Goal: Task Accomplishment & Management: Manage account settings

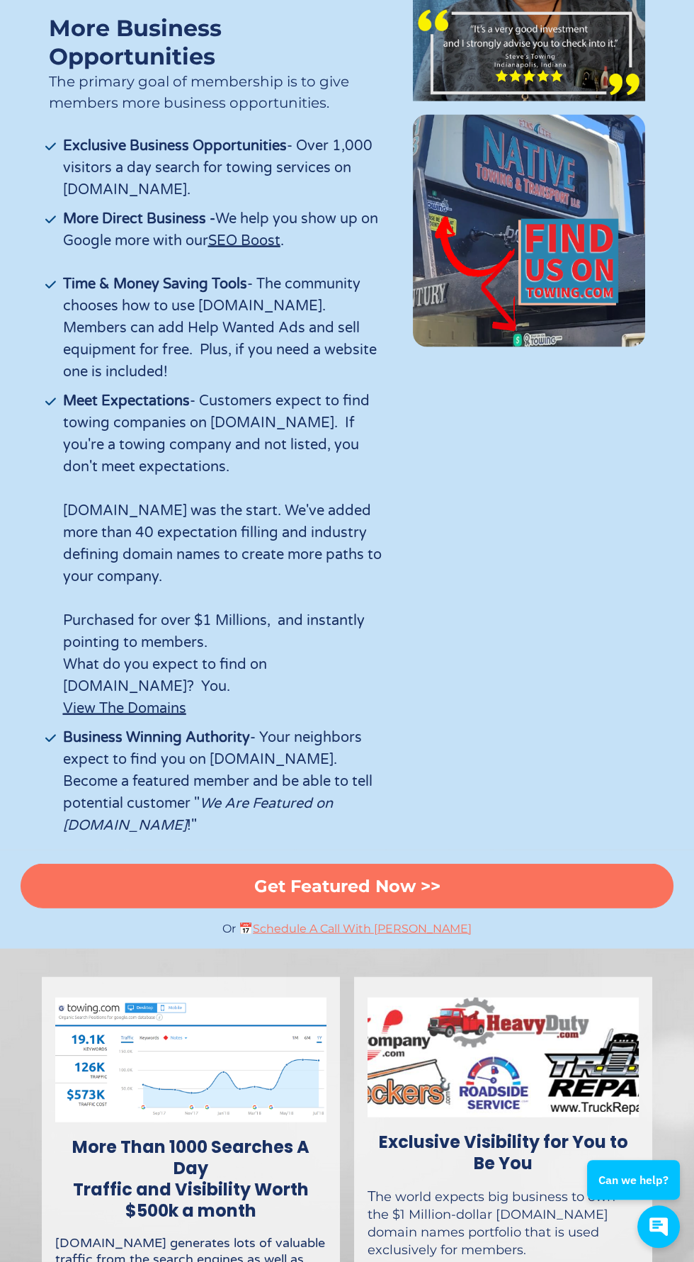
scroll to position [4381, 0]
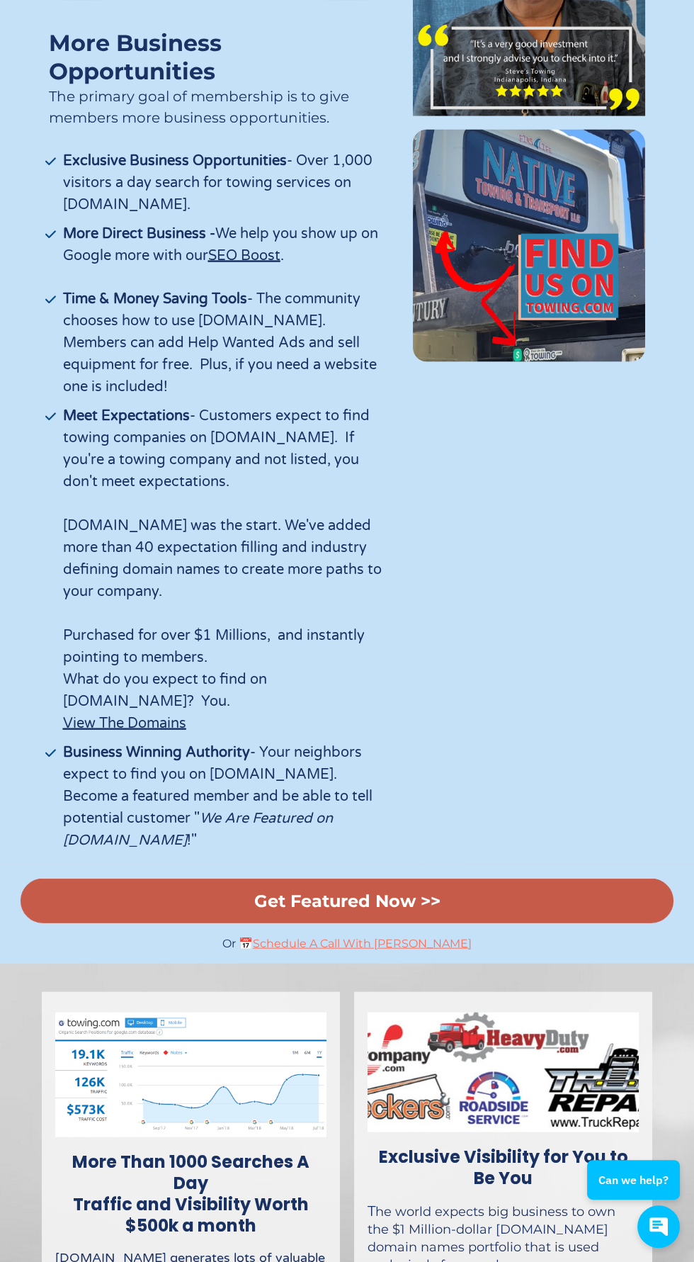
click at [566, 879] on link "Get Featured Now >>" at bounding box center [347, 901] width 653 height 45
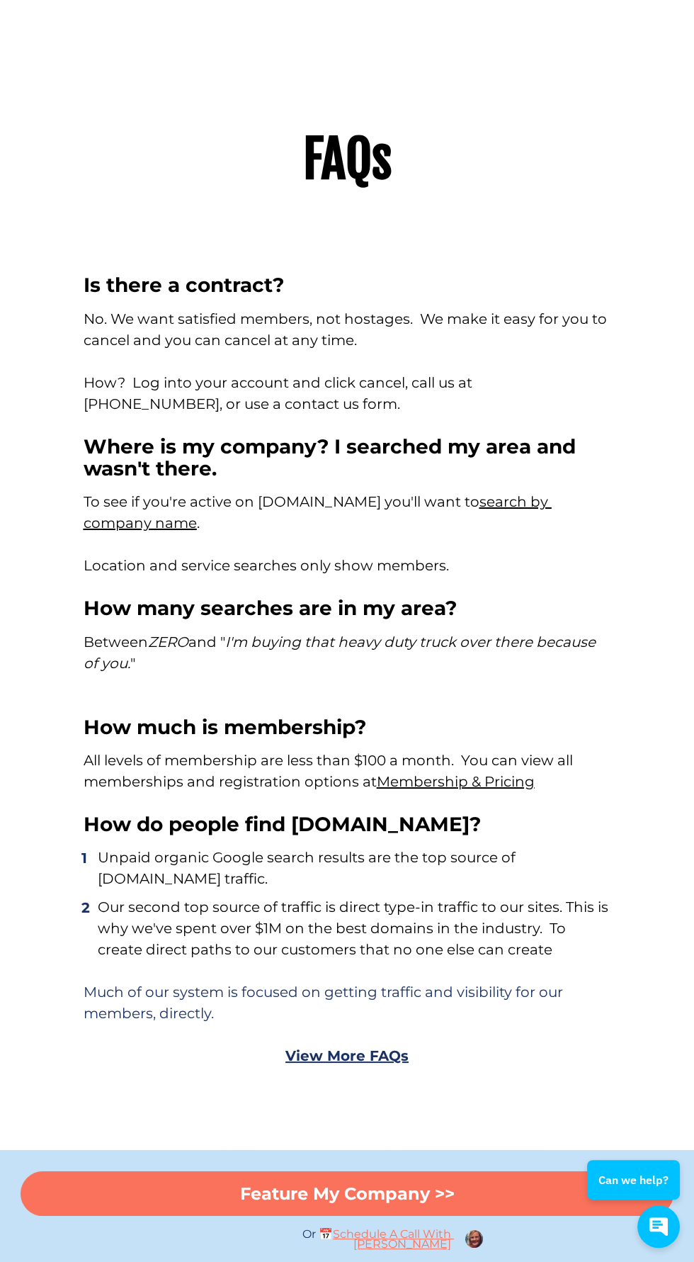
scroll to position [7534, 0]
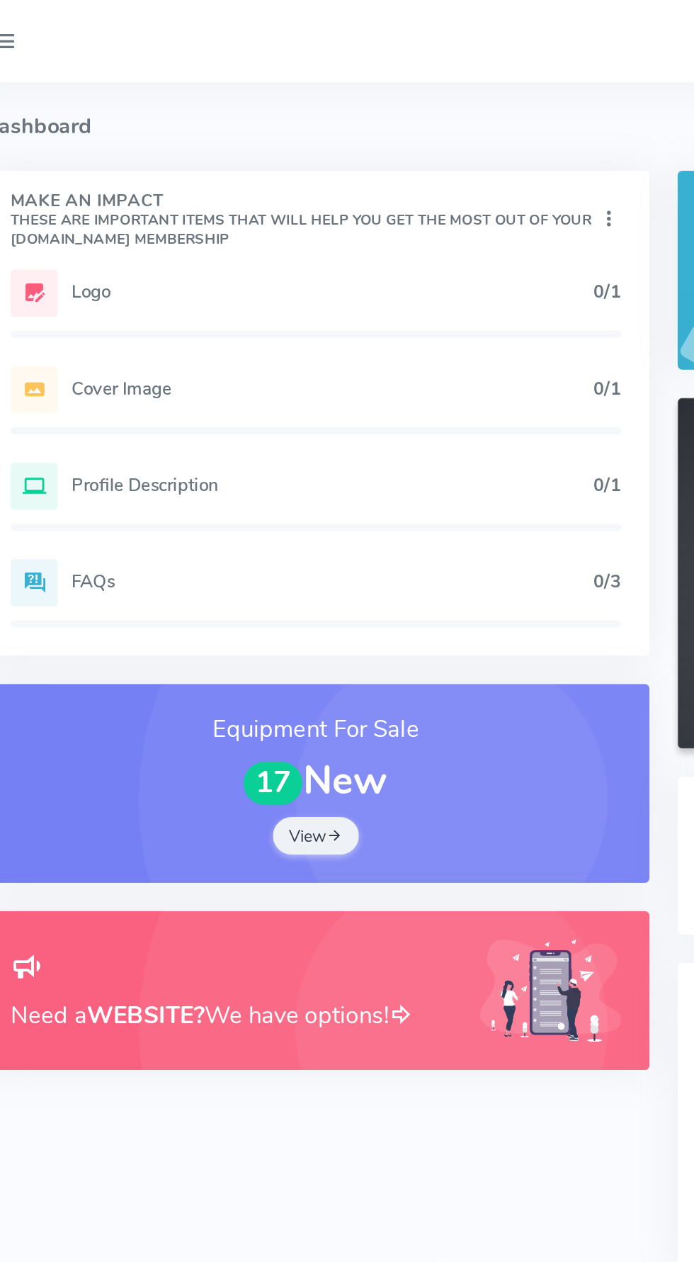
click at [158, 288] on h5 "Profile Description" at bounding box center [277, 291] width 315 height 11
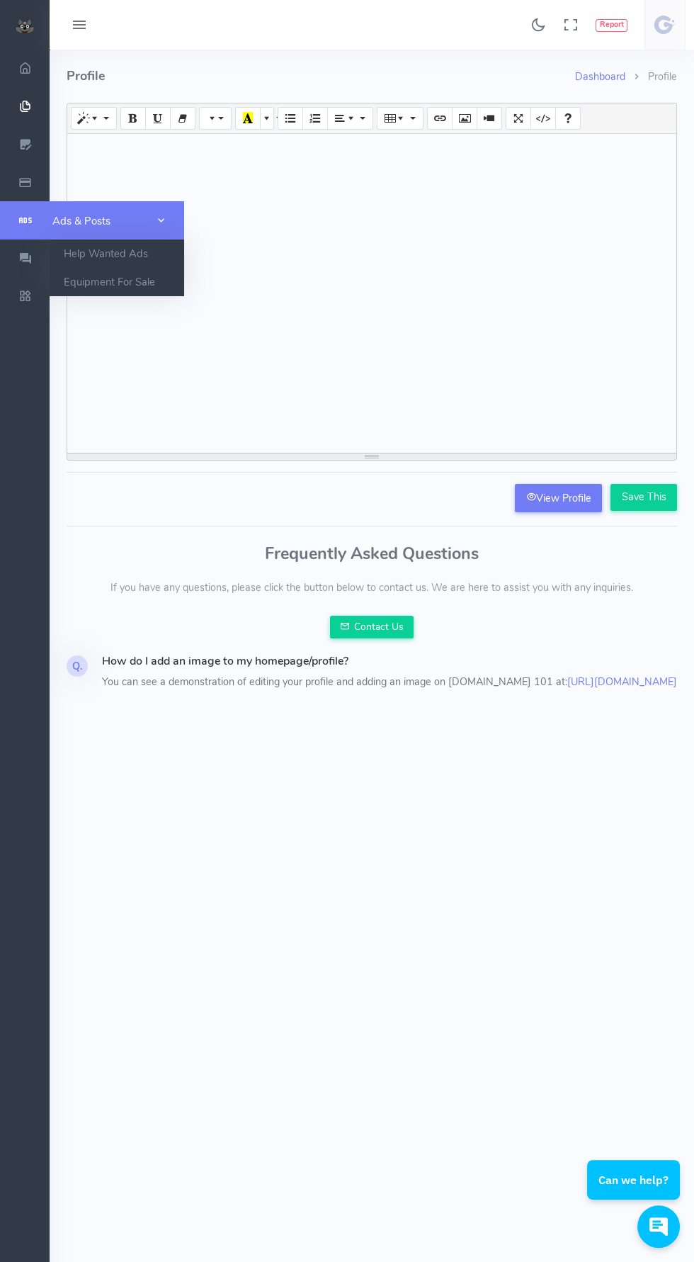
click at [24, 220] on icon "scrollable content" at bounding box center [24, 220] width 35 height 15
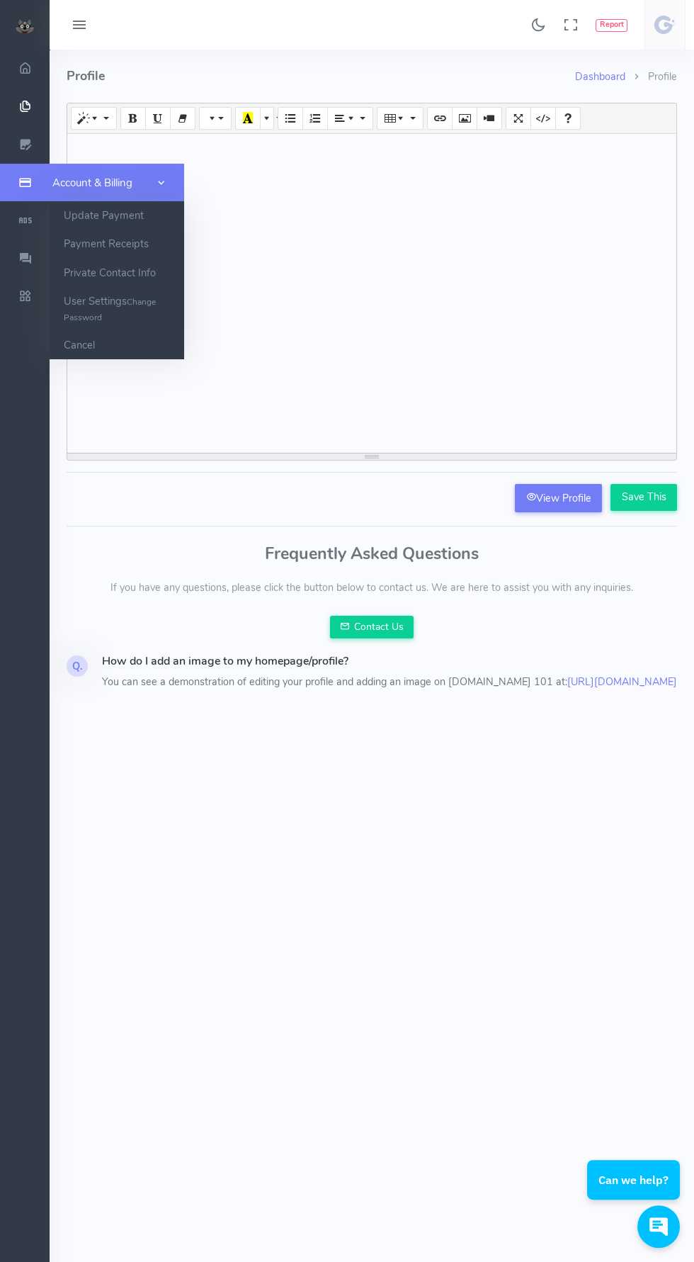
click at [23, 189] on icon "scrollable content" at bounding box center [24, 183] width 35 height 15
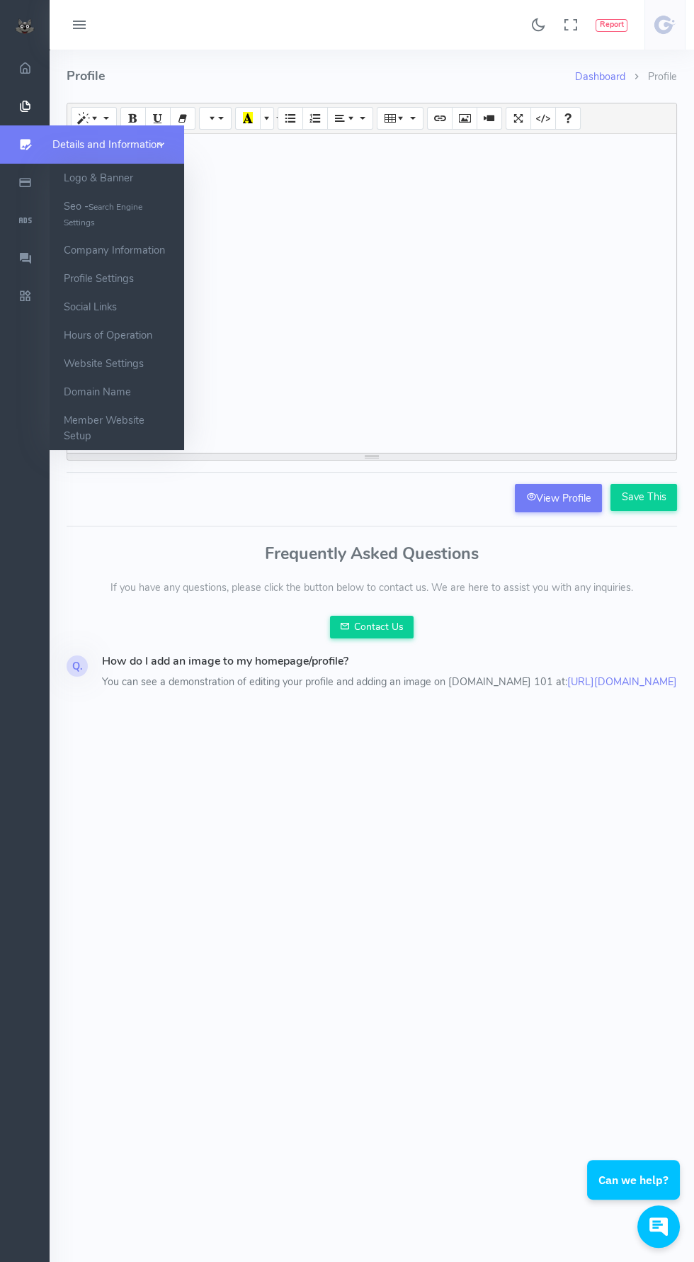
click at [24, 144] on icon "scrollable content" at bounding box center [24, 144] width 35 height 15
click at [81, 336] on link "Hours of Operation" at bounding box center [117, 335] width 135 height 28
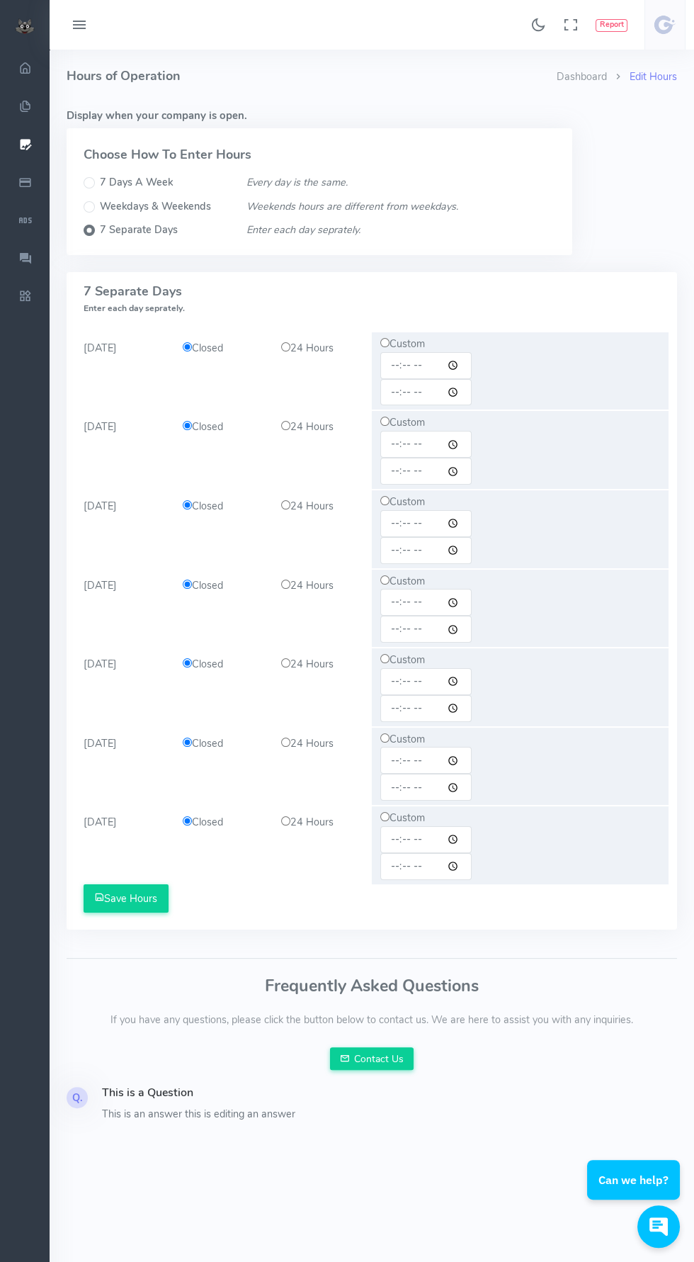
click at [287, 349] on input "radio" at bounding box center [285, 346] width 9 height 9
radio input "true"
click at [287, 426] on input "radio" at bounding box center [285, 425] width 9 height 9
radio input "true"
click at [286, 505] on input "radio" at bounding box center [285, 504] width 9 height 9
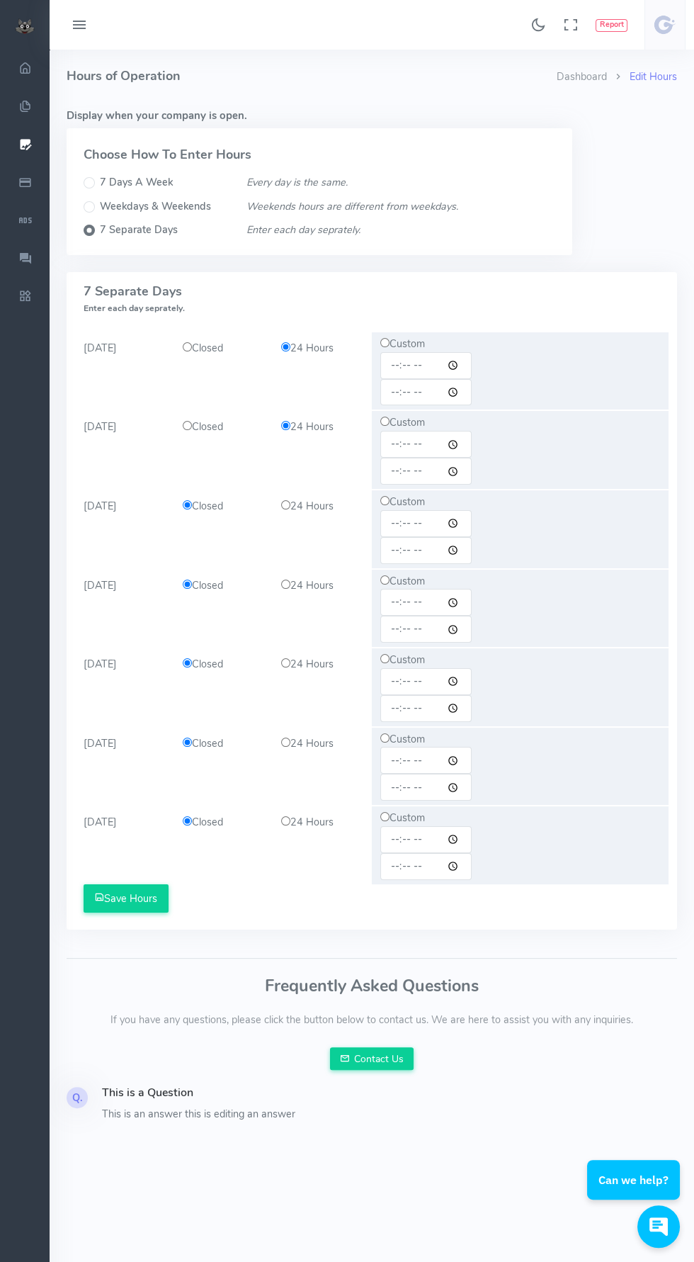
radio input "true"
click at [284, 584] on input "radio" at bounding box center [285, 584] width 9 height 9
radio input "true"
click at [287, 663] on input "radio" at bounding box center [285, 662] width 9 height 9
radio input "true"
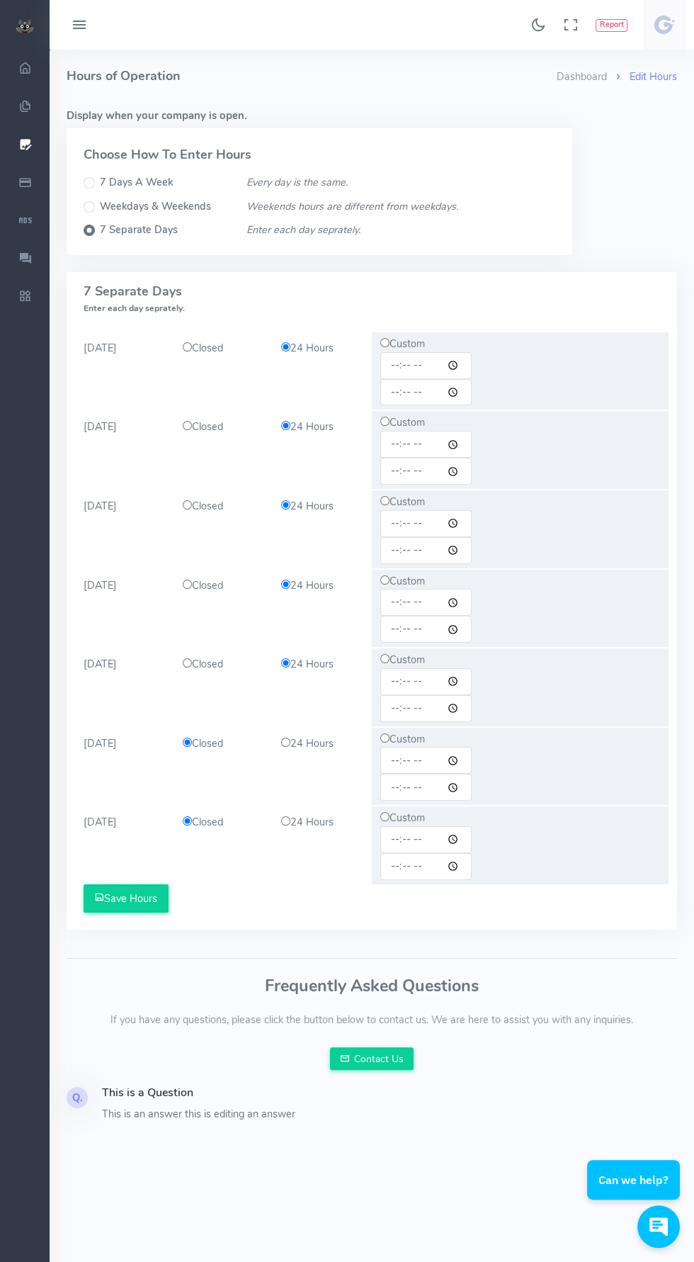
click at [287, 742] on input "radio" at bounding box center [285, 742] width 9 height 9
radio input "true"
click at [287, 821] on input "radio" at bounding box center [285, 820] width 9 height 9
radio input "true"
click at [99, 898] on icon "submit" at bounding box center [99, 897] width 10 height 10
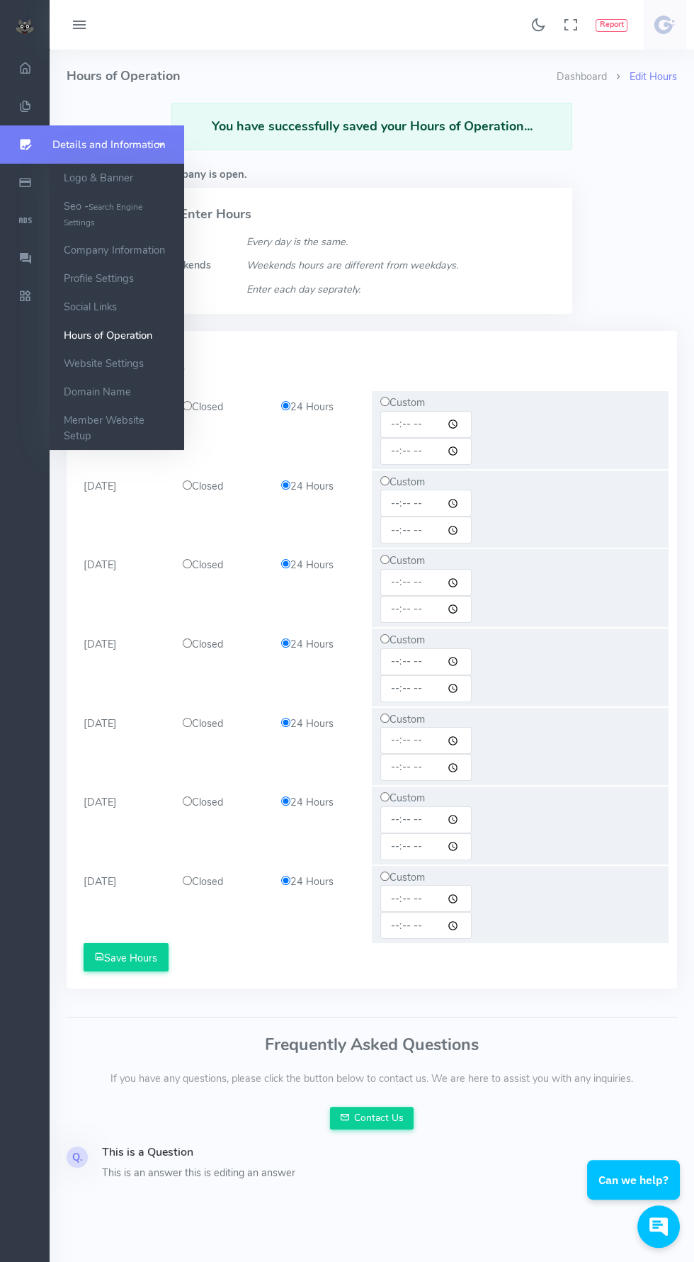
click at [21, 140] on icon "scrollable content" at bounding box center [24, 144] width 35 height 15
click at [78, 424] on link "Member Website Setup" at bounding box center [117, 428] width 135 height 44
click at [120, 363] on link "Website Settings" at bounding box center [117, 363] width 135 height 28
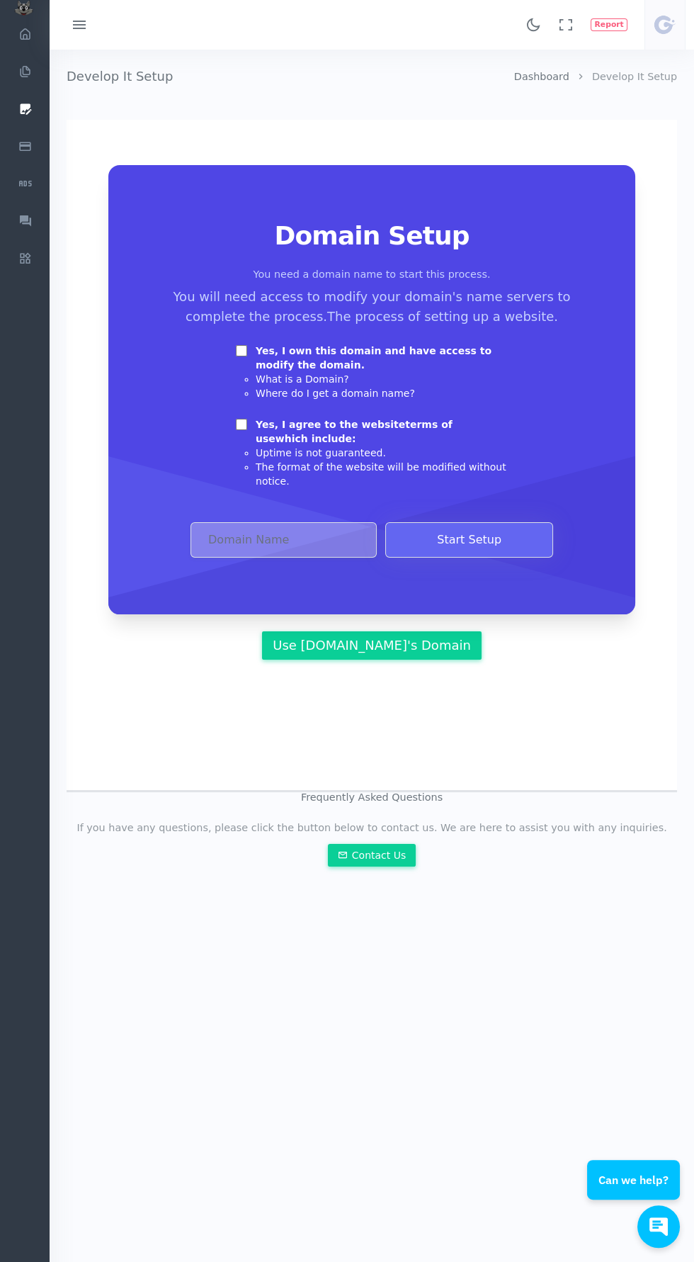
click at [241, 350] on input "Yes, I own this domain and have access to modify the domain." at bounding box center [241, 350] width 11 height 11
checkbox input "true"
click at [245, 427] on input "Yes, I agree to the website terms of use which include:" at bounding box center [241, 424] width 11 height 11
checkbox input "true"
click at [322, 528] on input "Domain Address" at bounding box center [284, 539] width 186 height 35
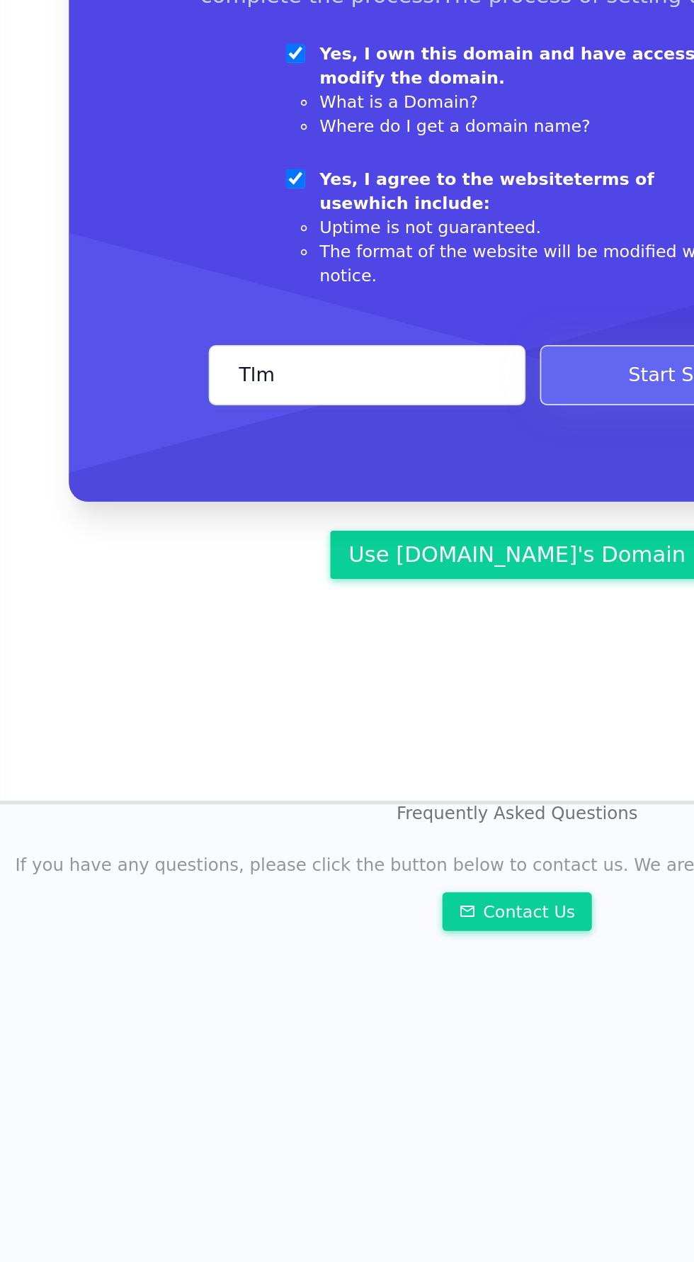
type input "Tlmrtowing.com"
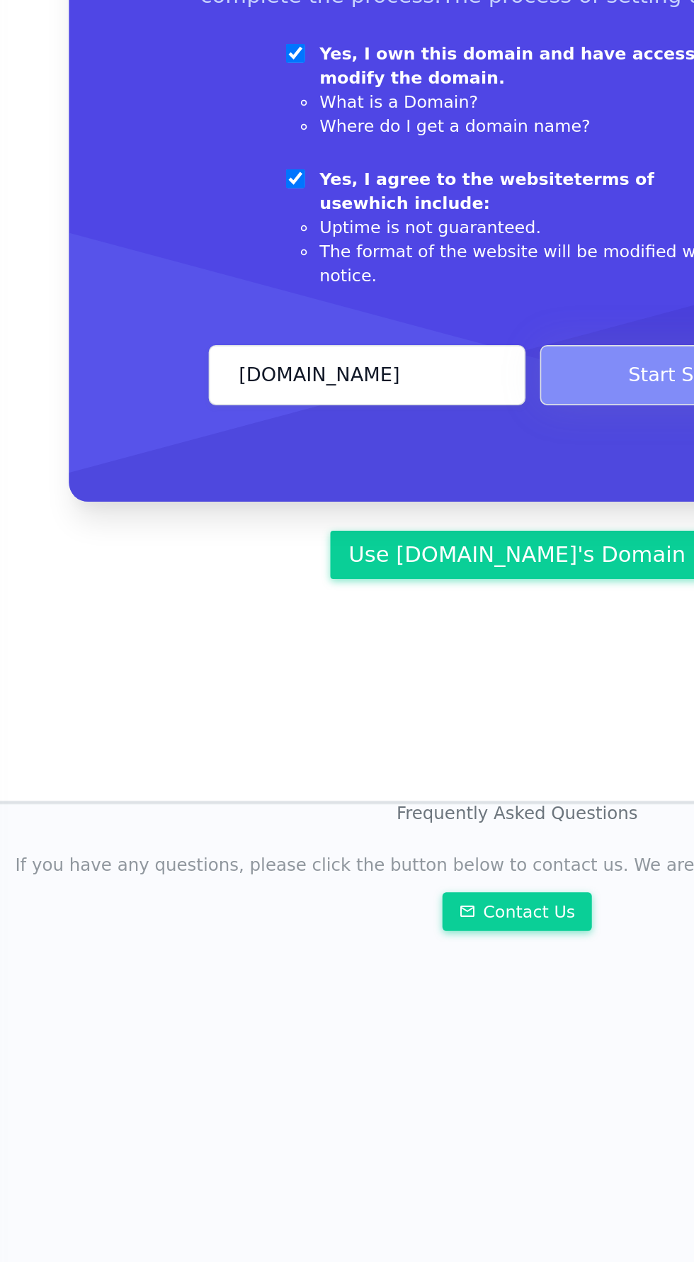
click at [426, 522] on button "Start Setup" at bounding box center [470, 539] width 168 height 35
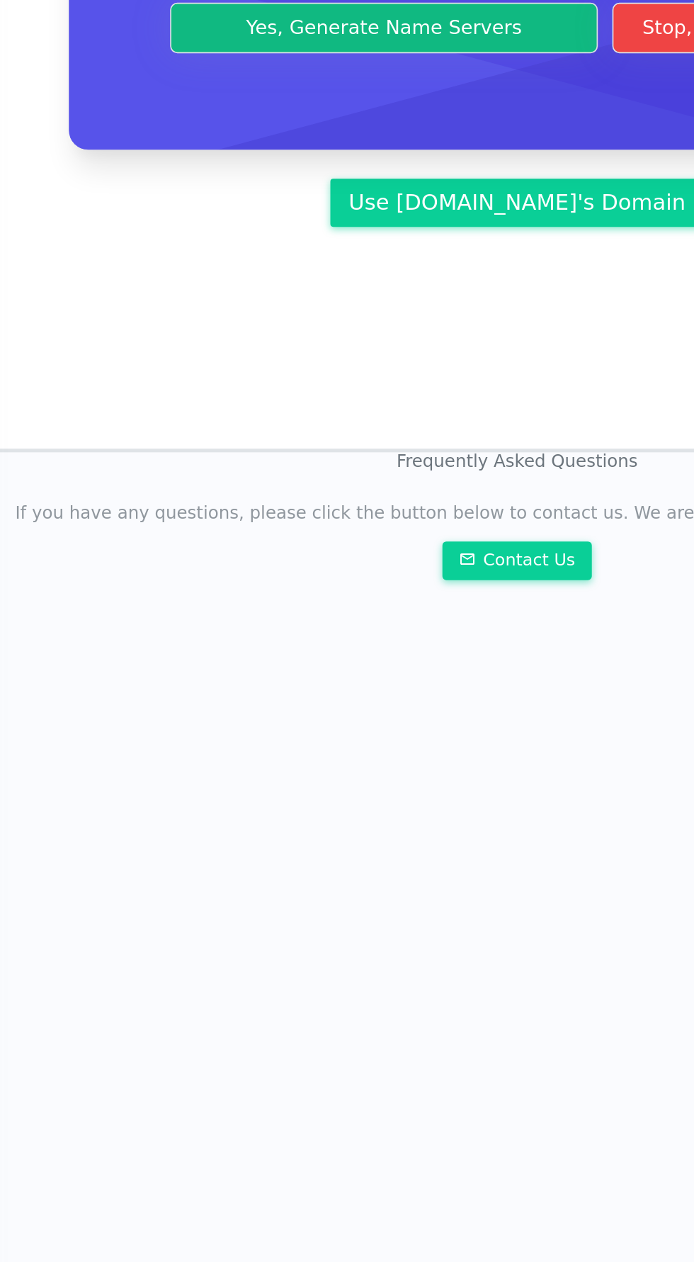
click at [421, 524] on div "Domain Setup You need a domain name to start this process. You will need access…" at bounding box center [372, 351] width 611 height 463
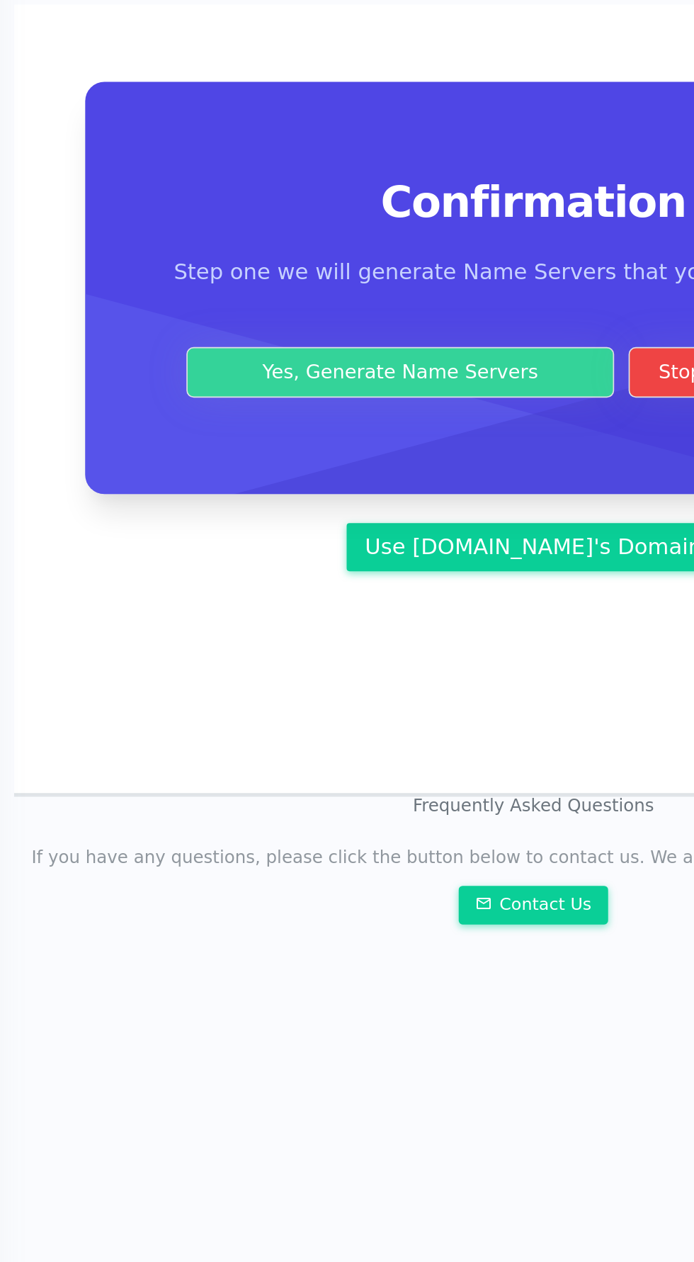
click at [349, 339] on button "Yes, Generate Name Servers" at bounding box center [294, 336] width 252 height 30
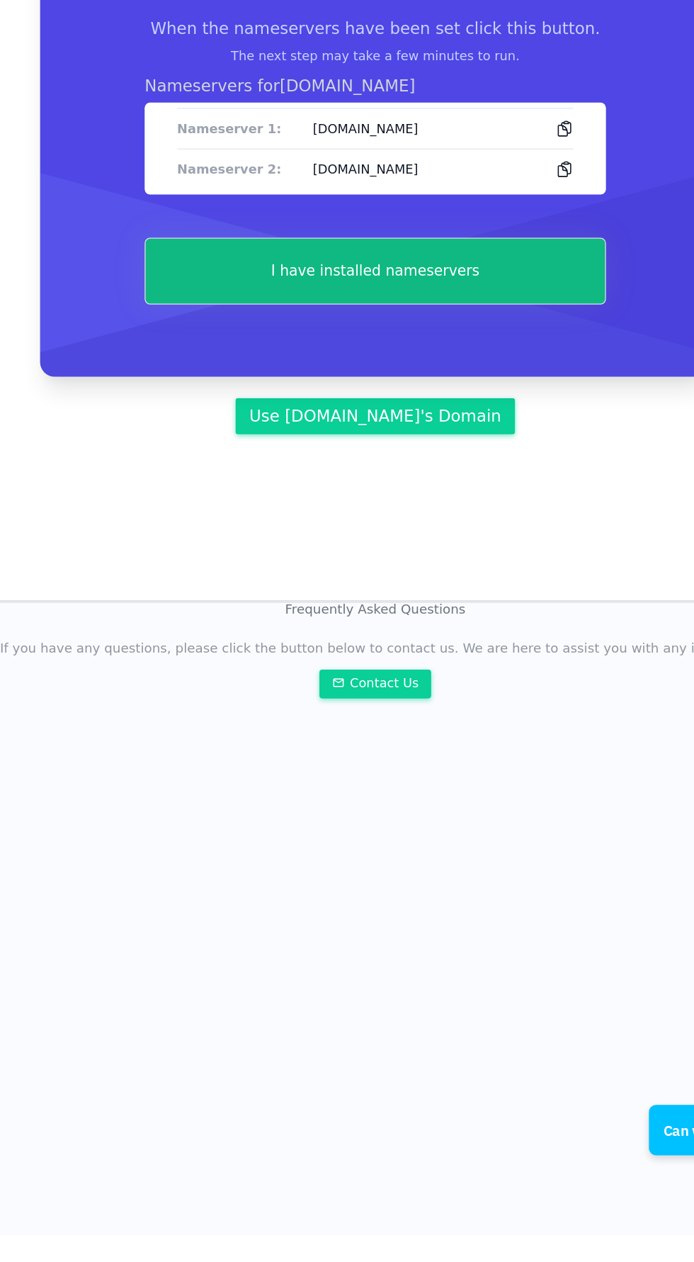
scroll to position [103, 0]
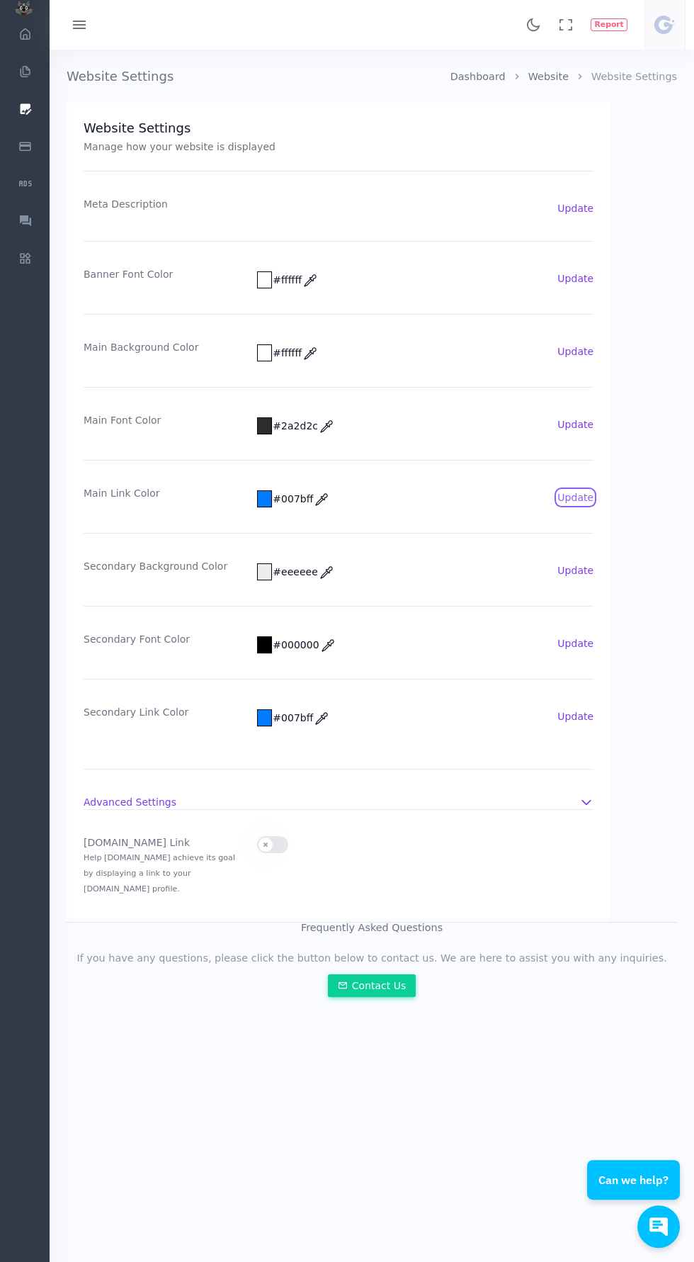
click at [590, 499] on button "Update" at bounding box center [576, 497] width 36 height 14
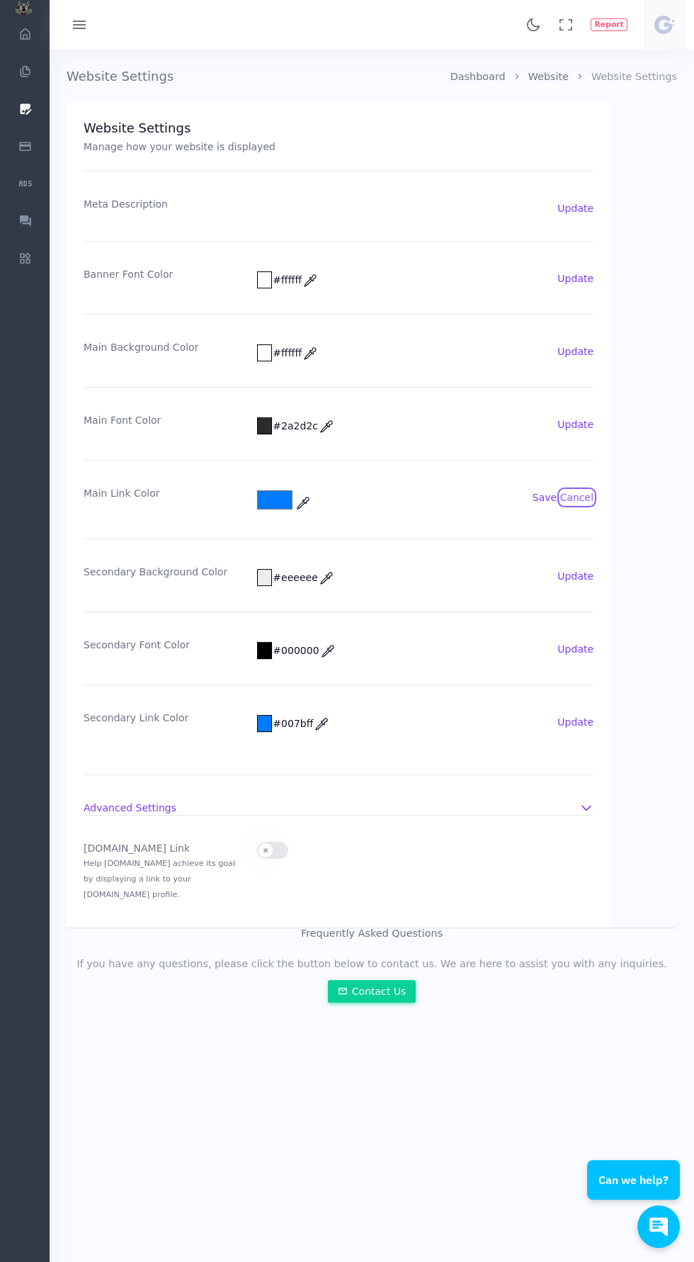
click at [578, 500] on button "Cancel" at bounding box center [577, 497] width 33 height 14
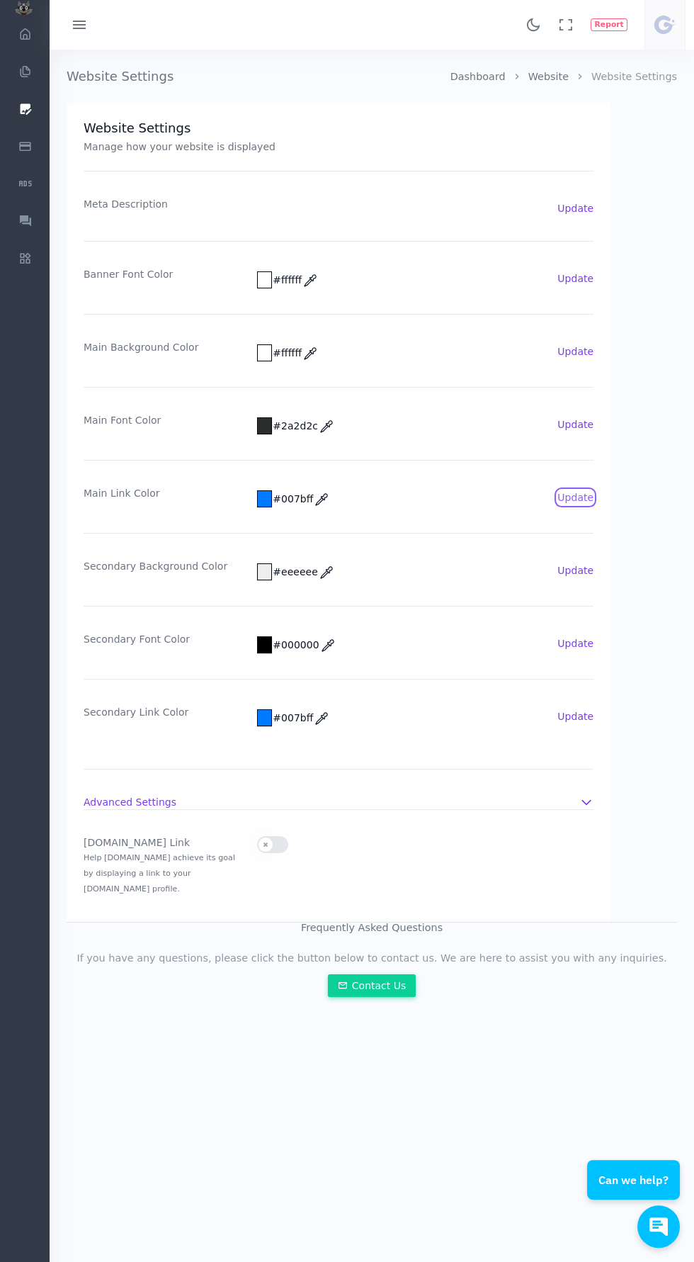
click at [583, 490] on button "Update" at bounding box center [576, 497] width 36 height 14
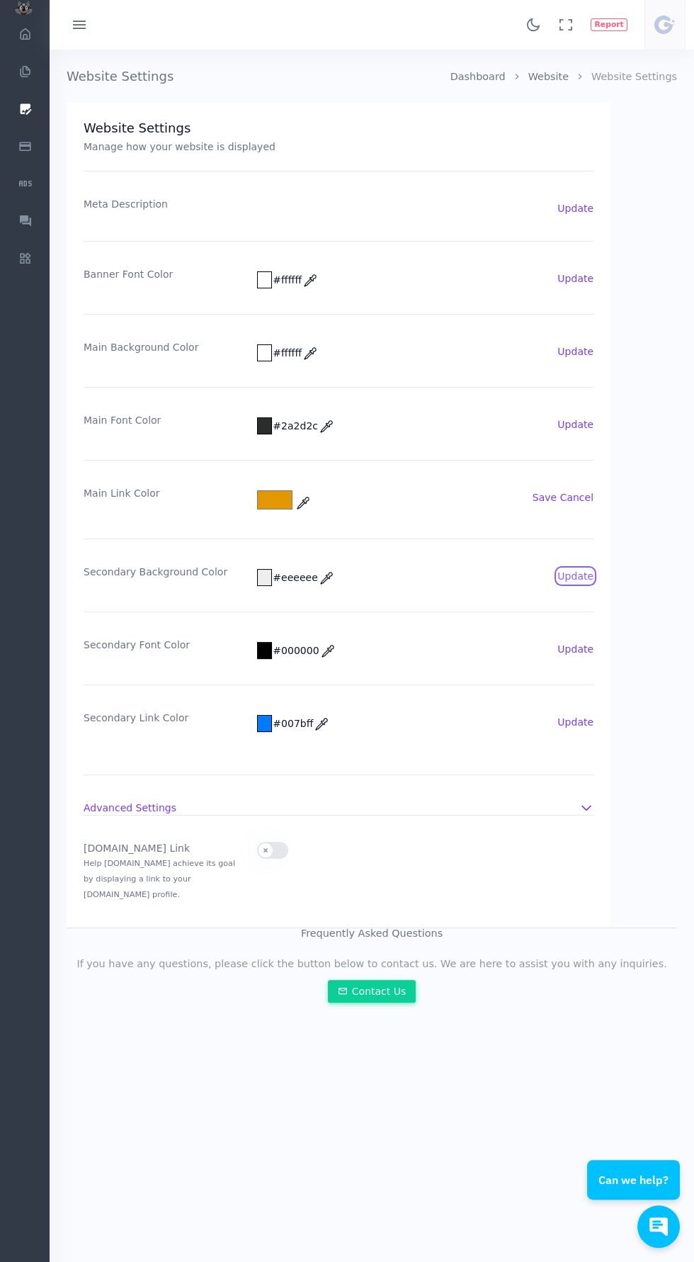
click at [589, 575] on button "Update" at bounding box center [576, 576] width 36 height 14
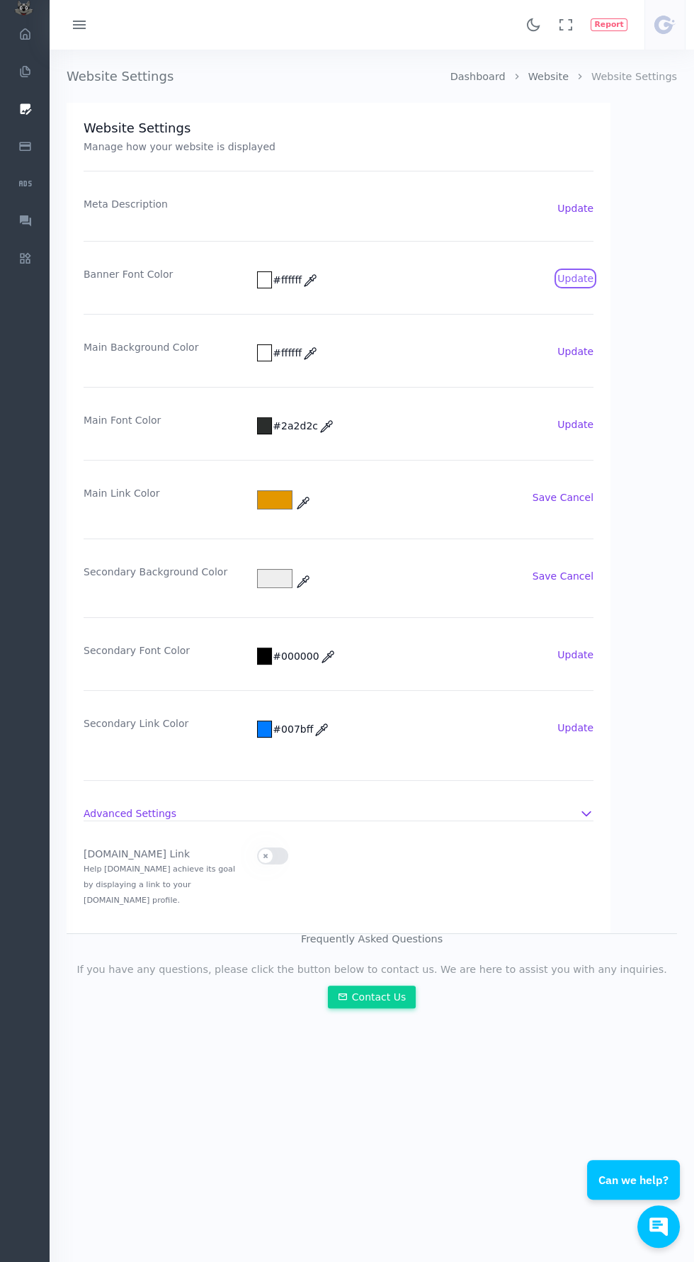
click at [585, 278] on button "Update" at bounding box center [576, 278] width 36 height 14
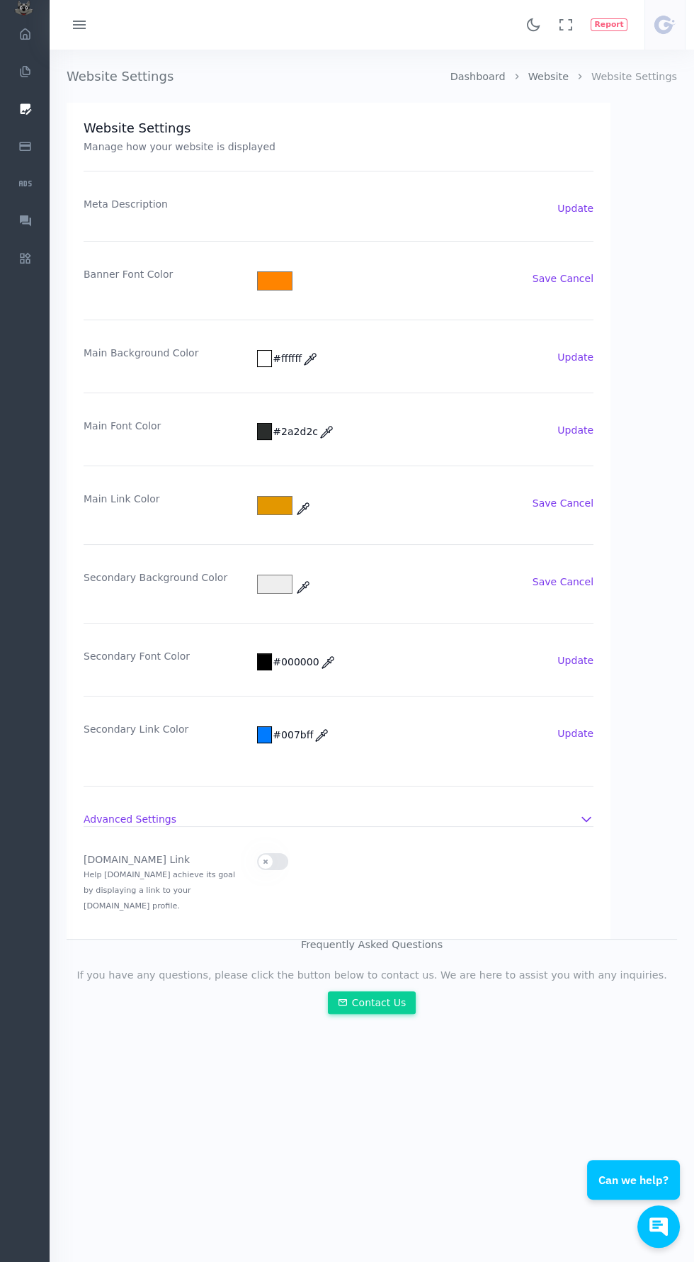
type input "#ff8400"
click at [271, 271] on input "#ff8400" at bounding box center [274, 280] width 35 height 19
click at [313, 358] on icon at bounding box center [310, 359] width 14 height 14
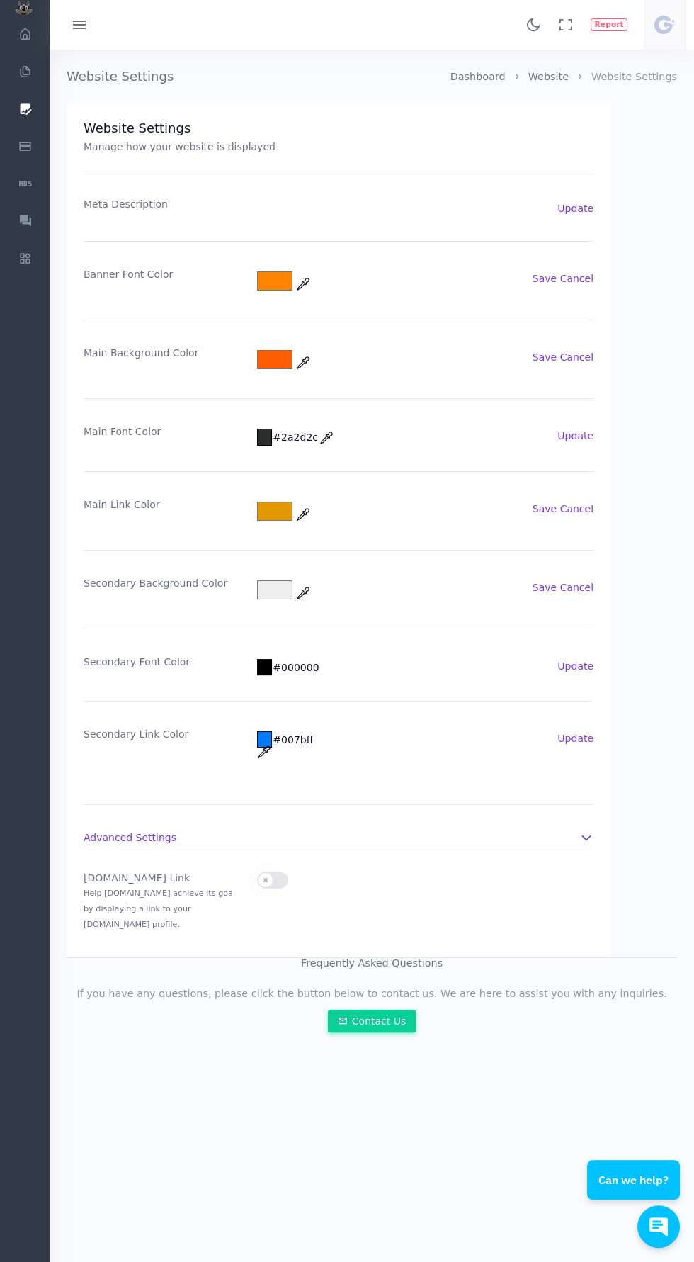
type input "#ff5e00"
click at [585, 354] on button "Cancel" at bounding box center [577, 357] width 33 height 14
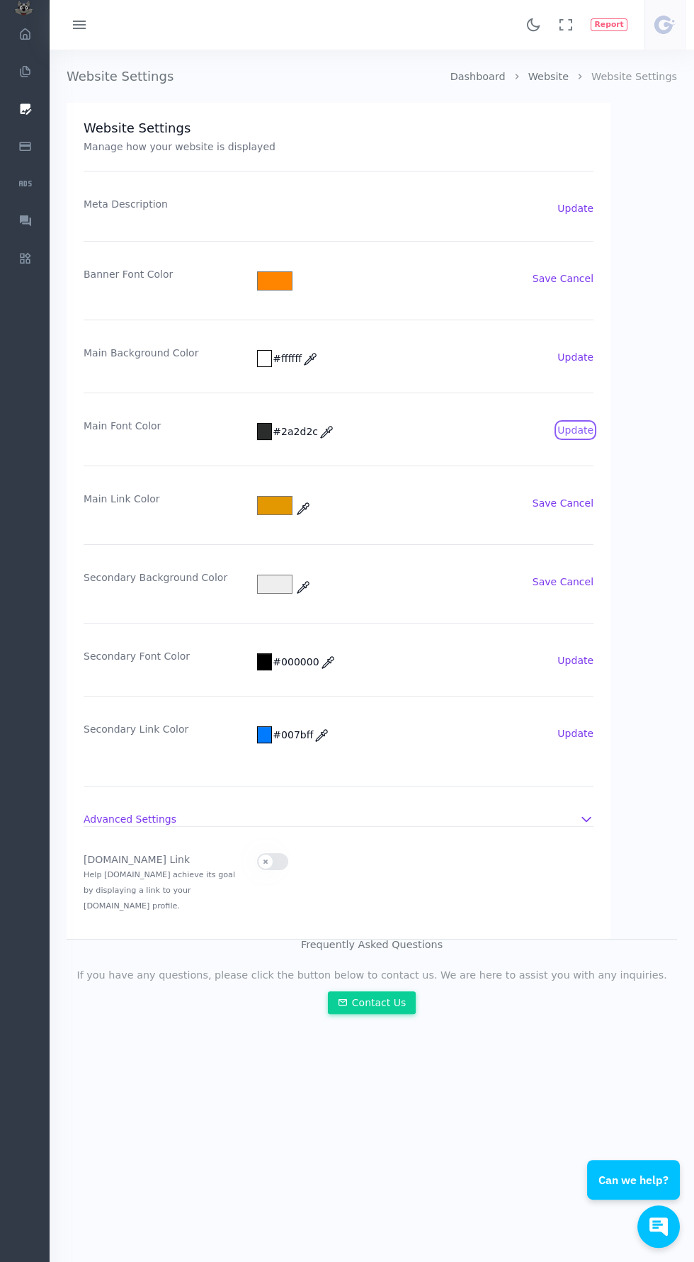
click at [585, 429] on button "Update" at bounding box center [576, 430] width 36 height 14
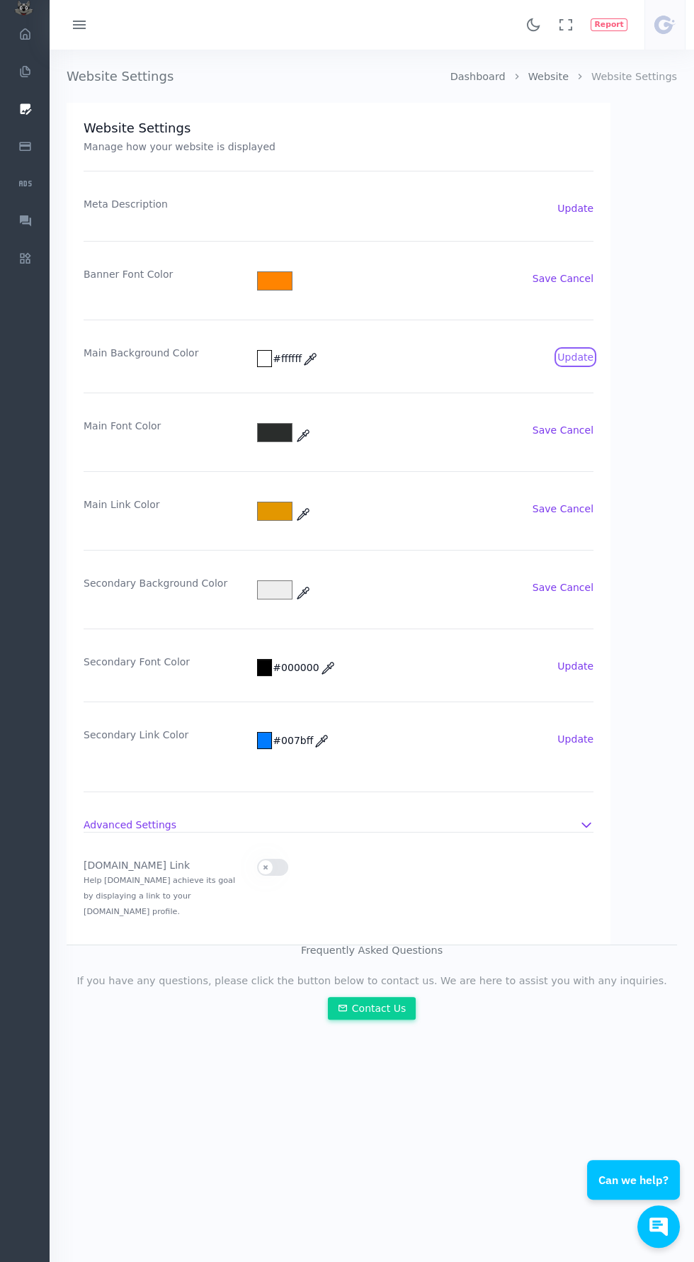
click at [578, 361] on button "Update" at bounding box center [576, 357] width 36 height 14
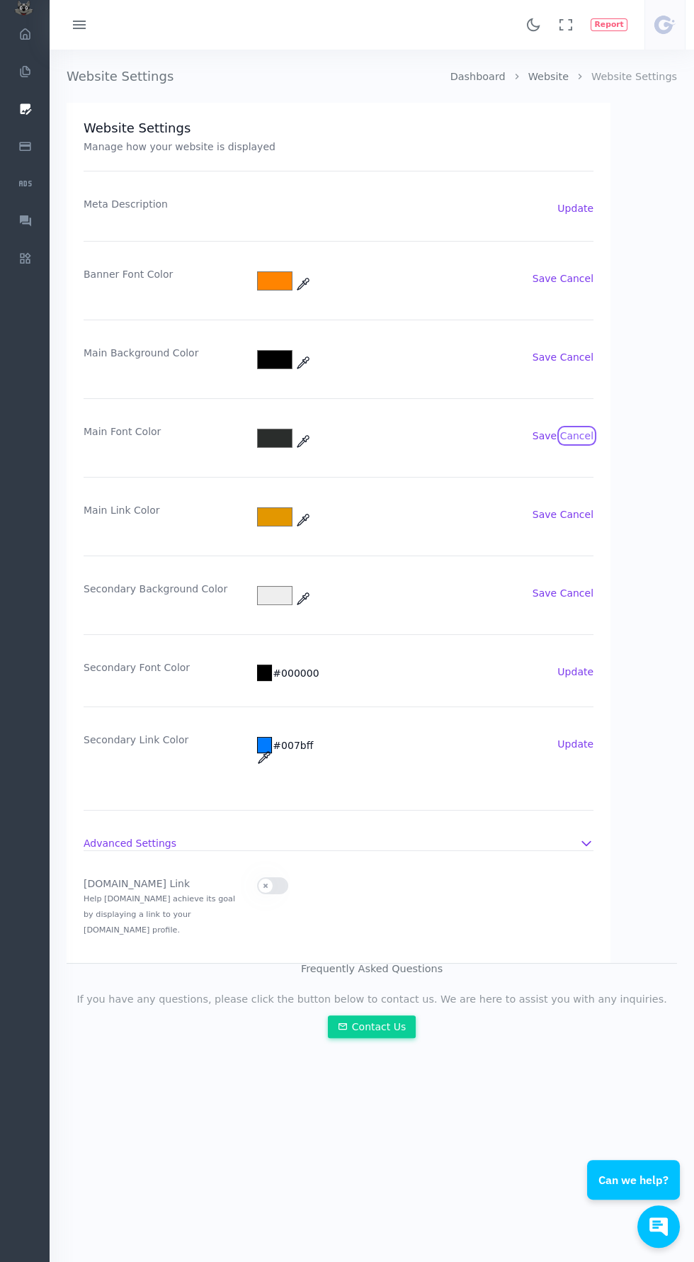
click at [581, 439] on button "Cancel" at bounding box center [577, 436] width 33 height 14
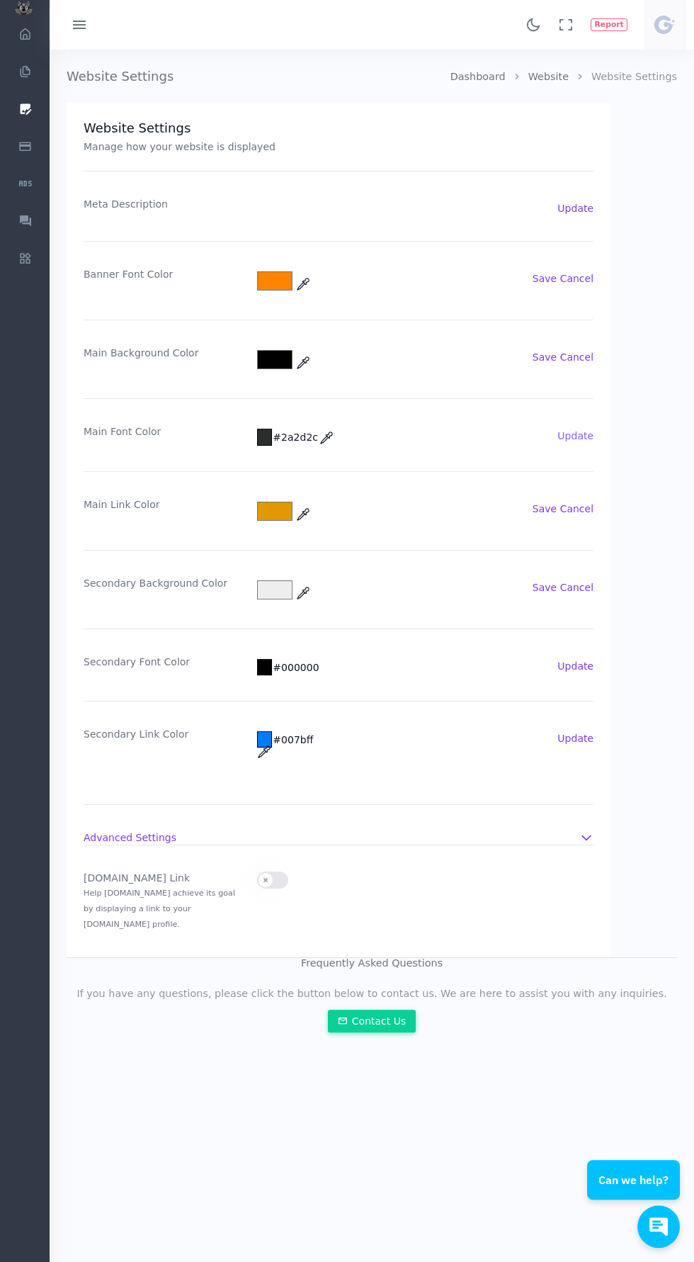
click at [584, 437] on button "Update" at bounding box center [576, 436] width 36 height 14
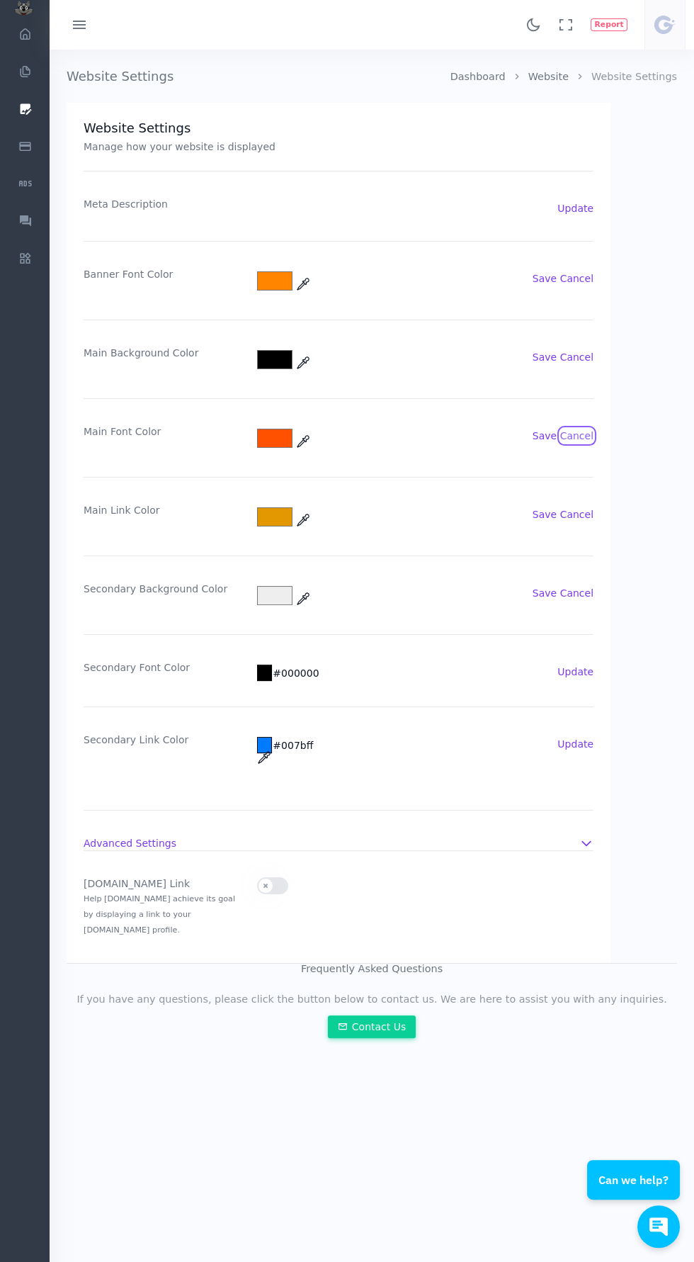
click at [578, 434] on button "Cancel" at bounding box center [577, 436] width 33 height 14
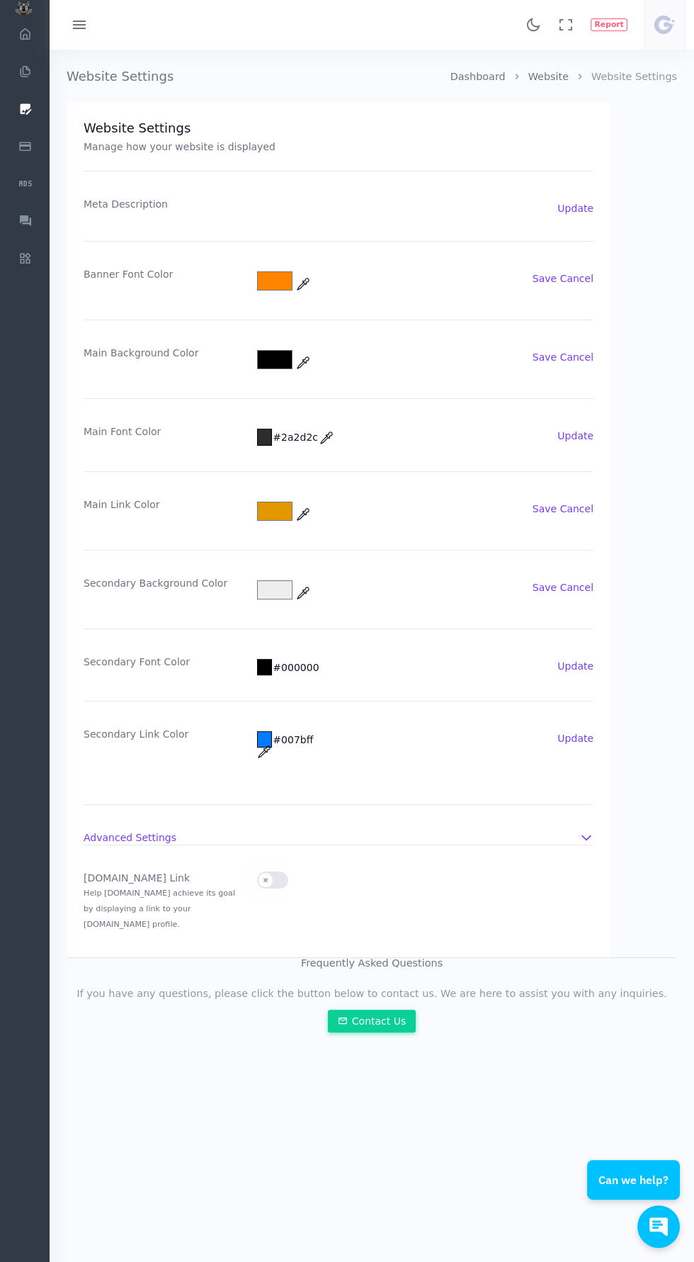
click at [586, 407] on div "Main Font Color #2a2d2c #ff6600 Update" at bounding box center [339, 434] width 510 height 73
click at [577, 435] on button "Update" at bounding box center [576, 436] width 36 height 14
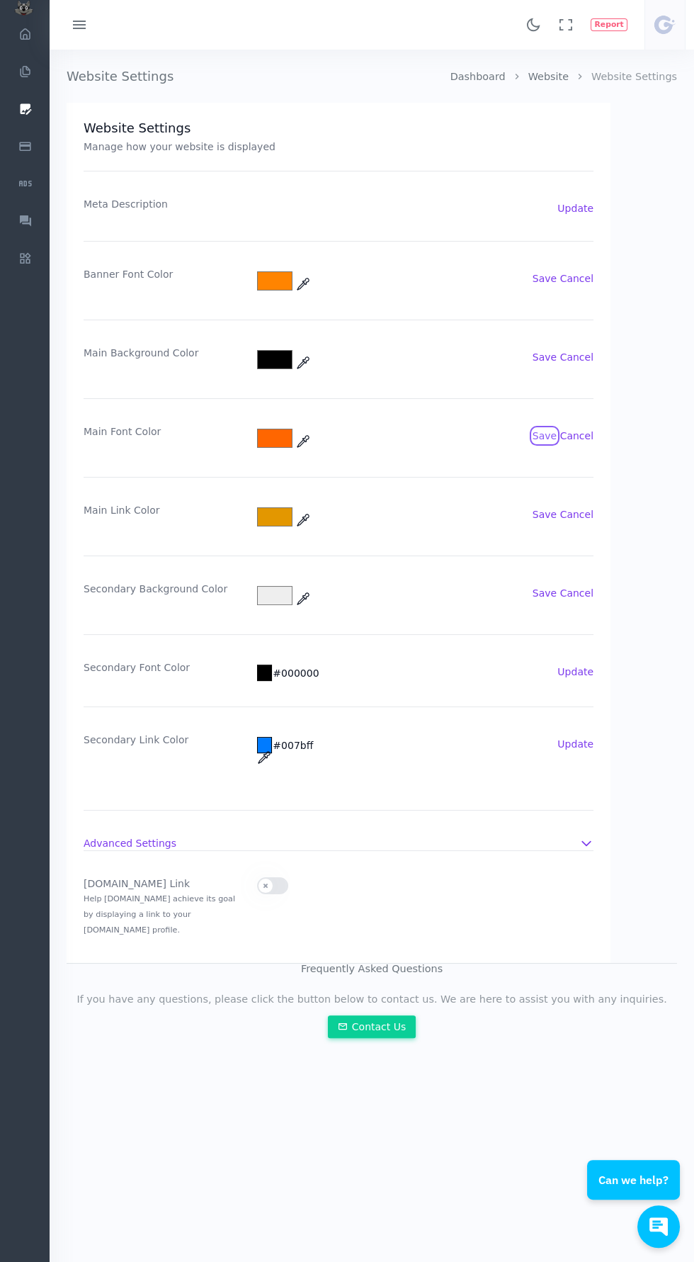
click at [553, 435] on button "Save" at bounding box center [545, 436] width 24 height 14
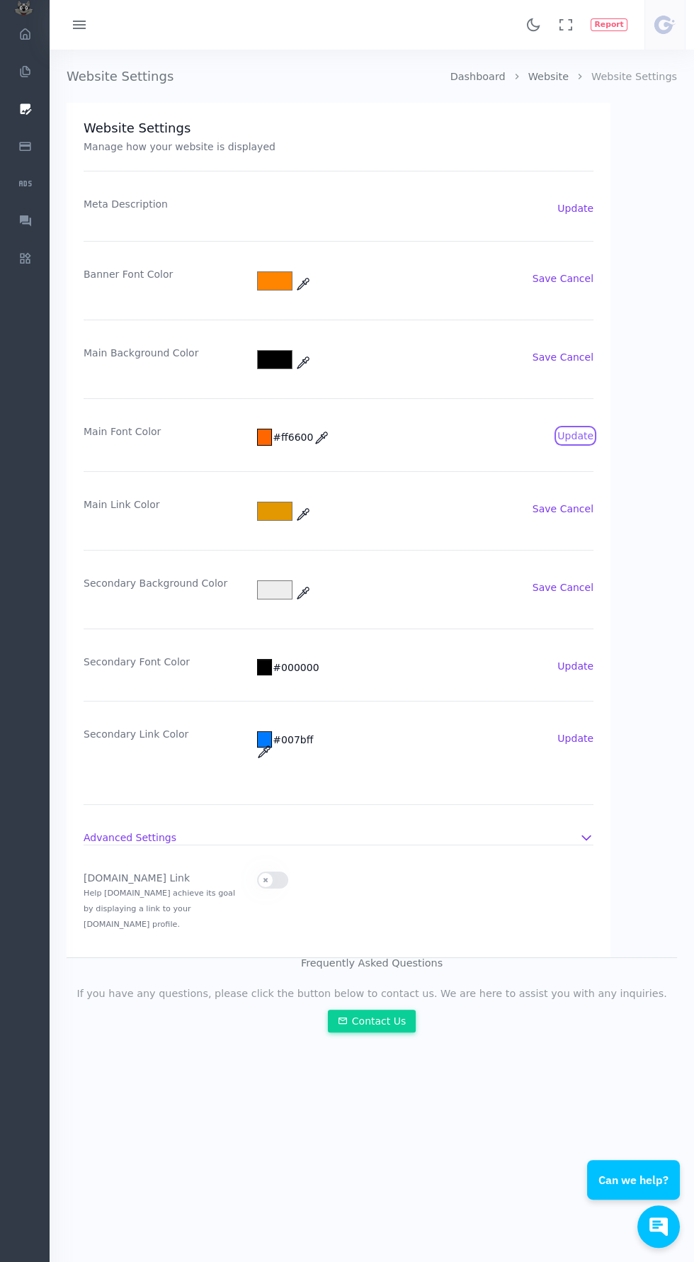
click at [589, 435] on button "Update" at bounding box center [576, 436] width 36 height 14
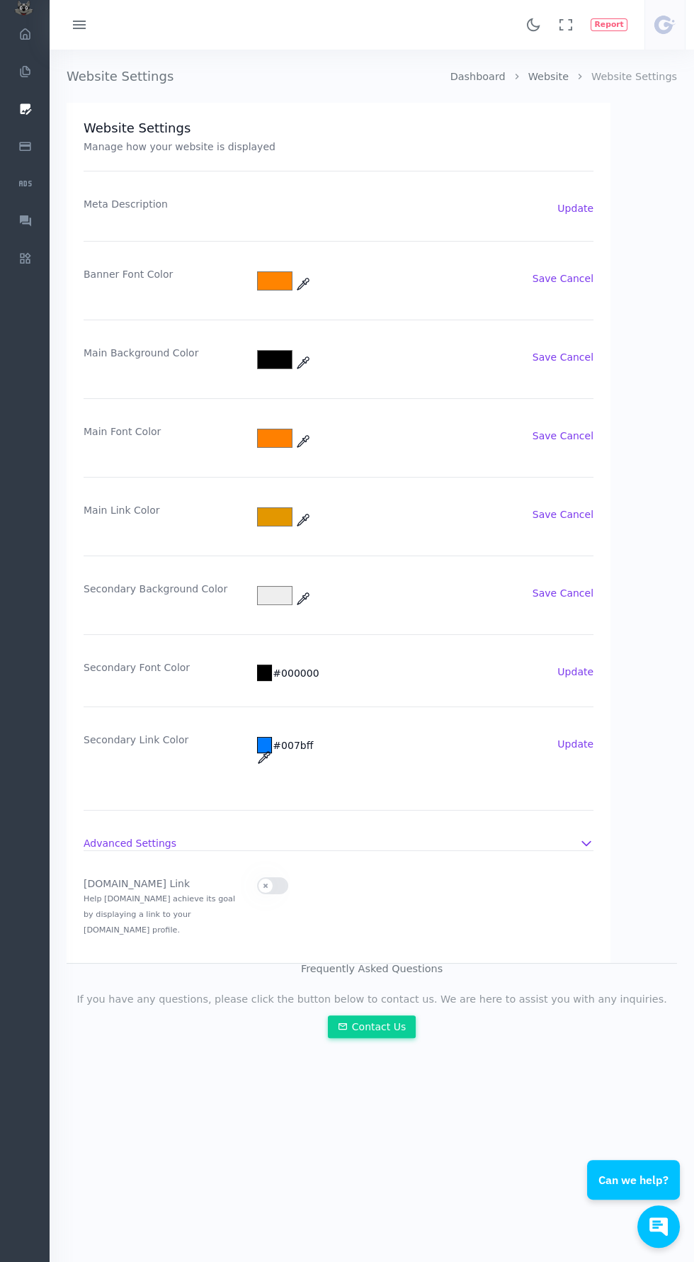
type input "#ff8000"
click at [570, 510] on button "Cancel" at bounding box center [577, 514] width 33 height 14
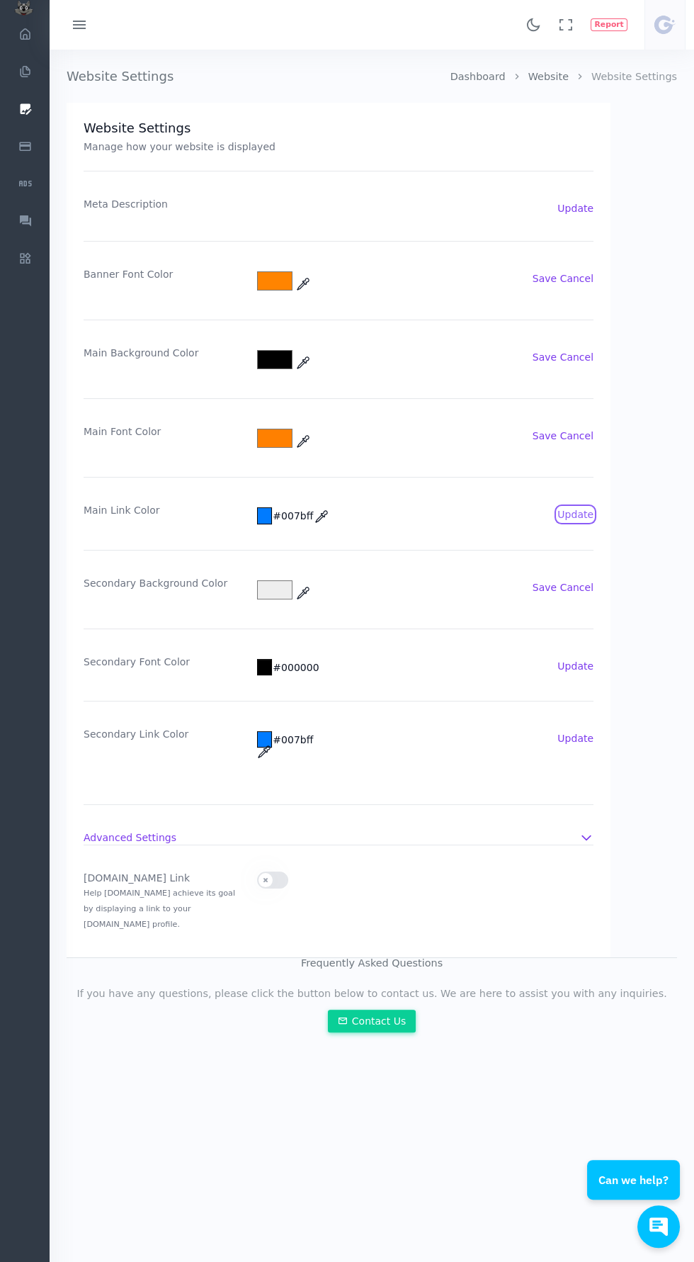
click at [585, 514] on button "Update" at bounding box center [576, 514] width 36 height 14
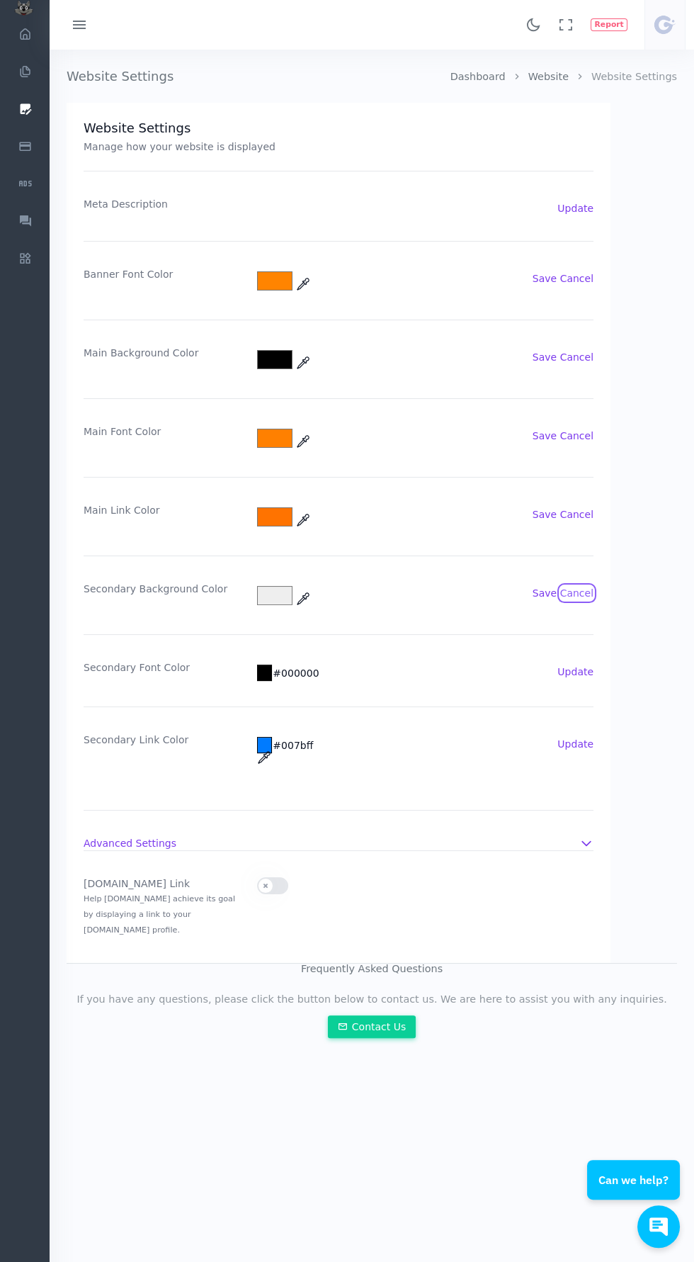
click at [587, 594] on button "Cancel" at bounding box center [577, 593] width 33 height 14
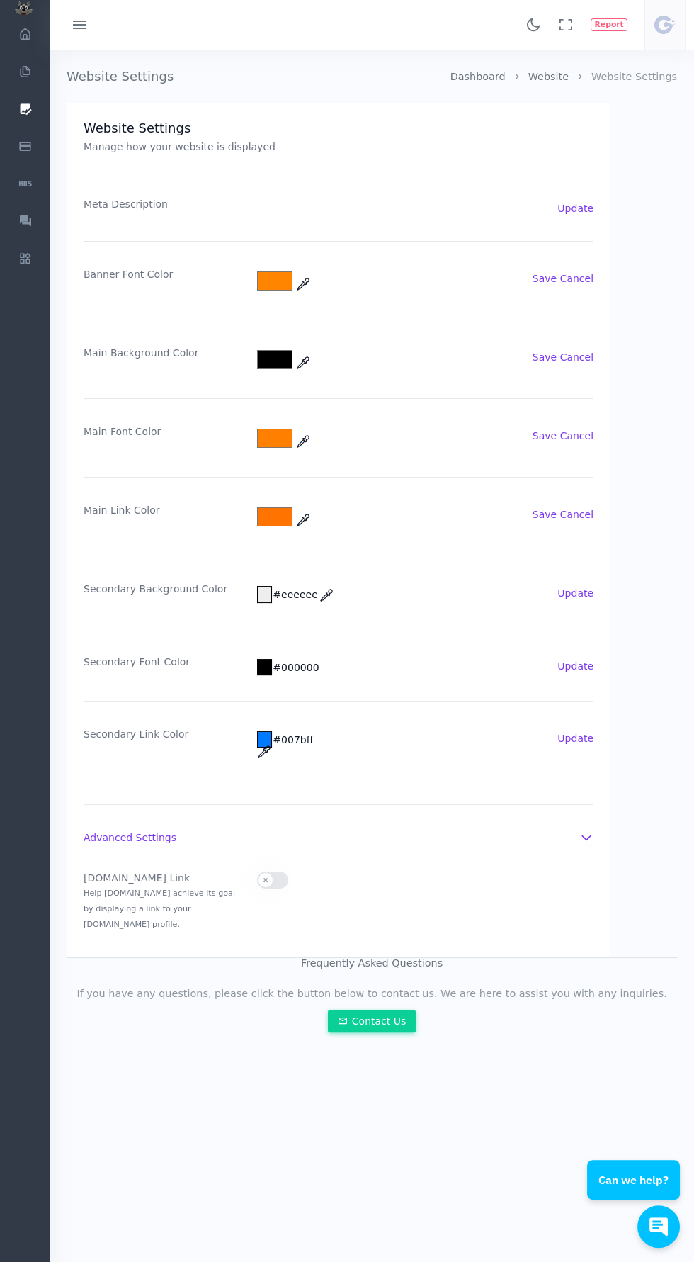
type input "#000000"
click at [580, 592] on button "Update" at bounding box center [576, 593] width 36 height 14
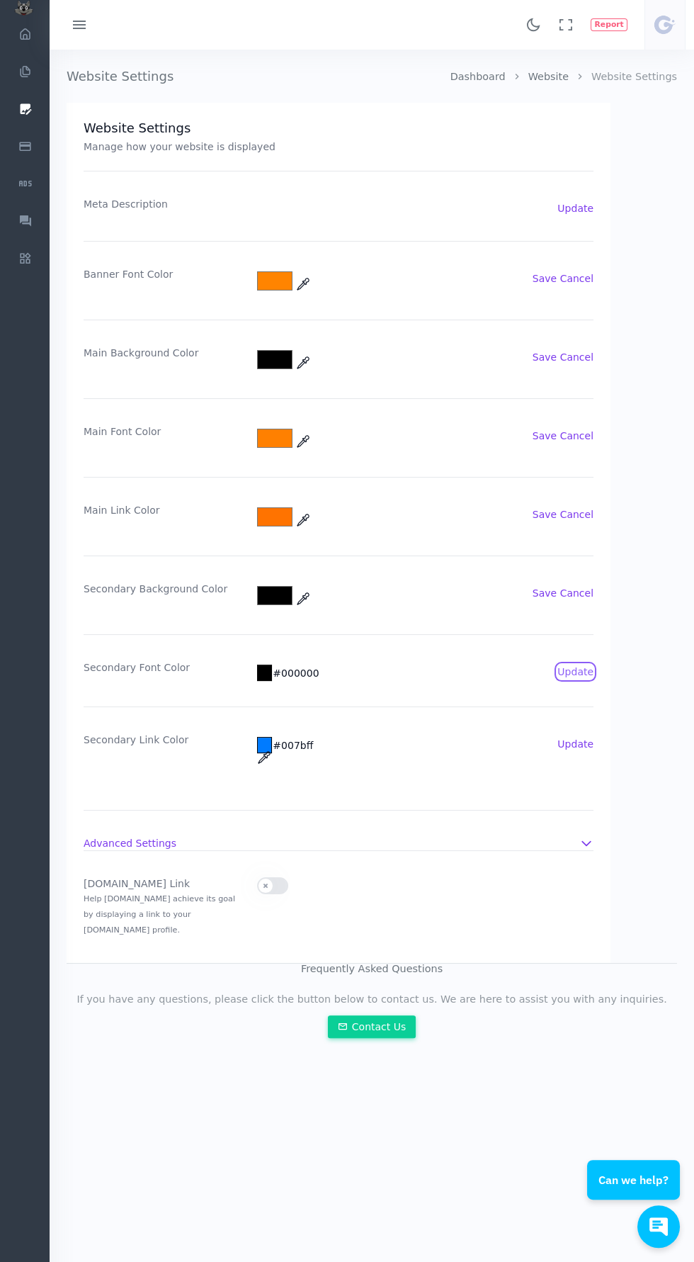
click at [586, 665] on button "Update" at bounding box center [576, 672] width 36 height 14
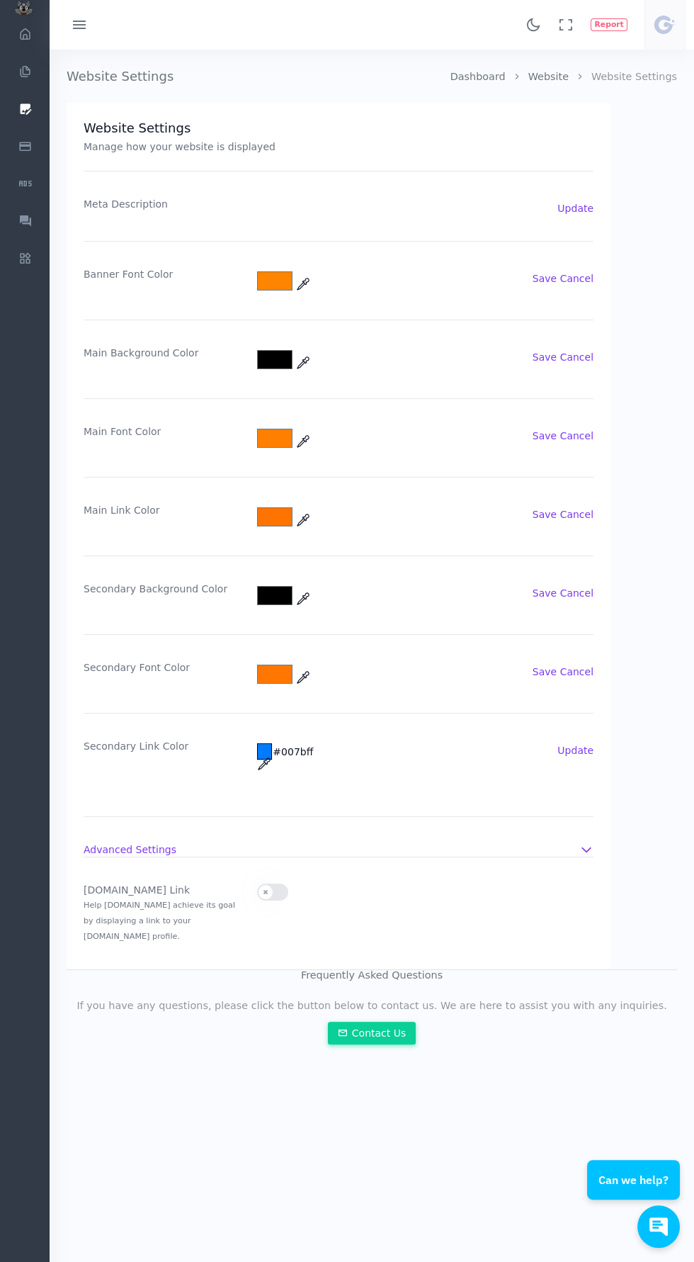
type input "#ff7700"
click at [585, 750] on button "Update" at bounding box center [576, 750] width 36 height 14
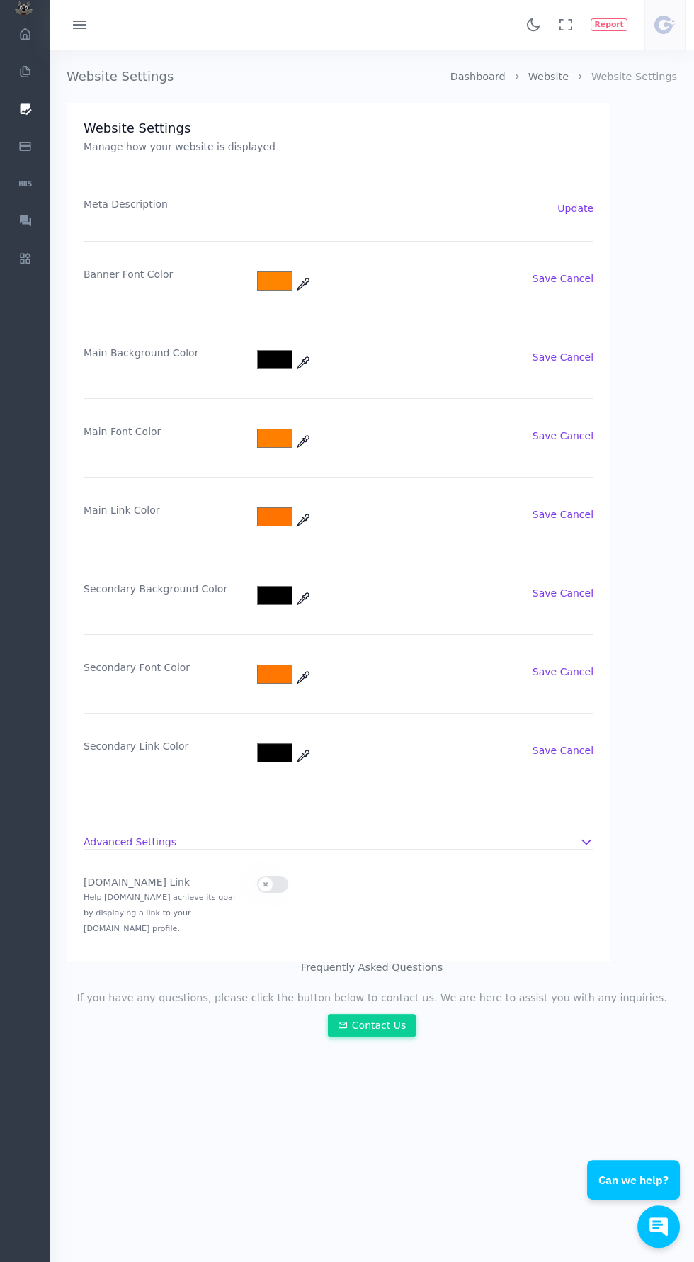
type input "#000000"
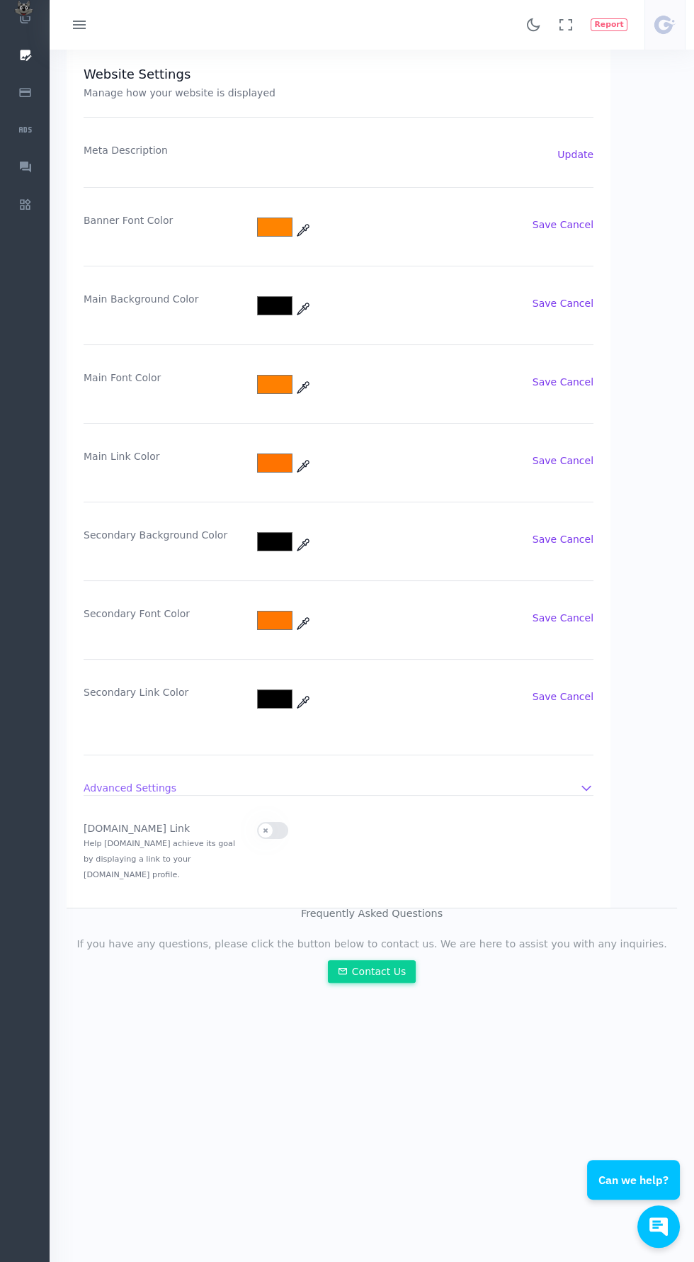
click at [586, 787] on icon "button" at bounding box center [587, 788] width 14 height 14
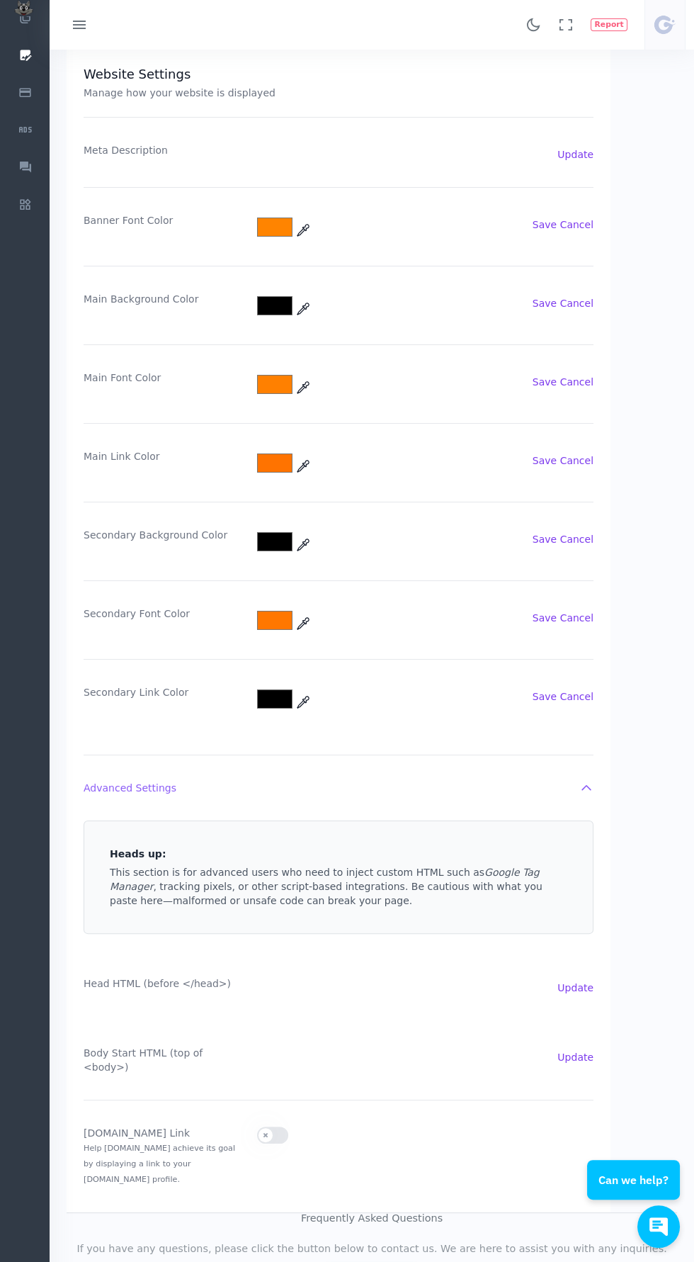
scroll to position [103, 0]
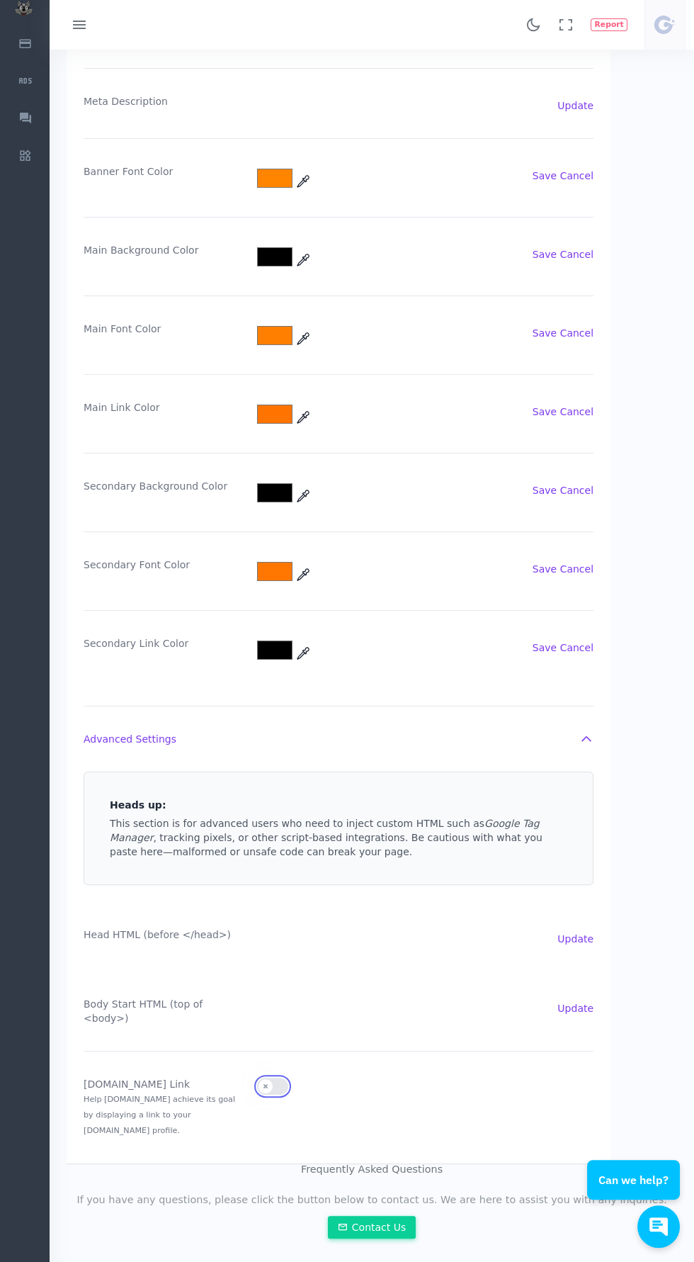
click at [281, 1078] on button "Toggle custom website feature" at bounding box center [272, 1086] width 31 height 17
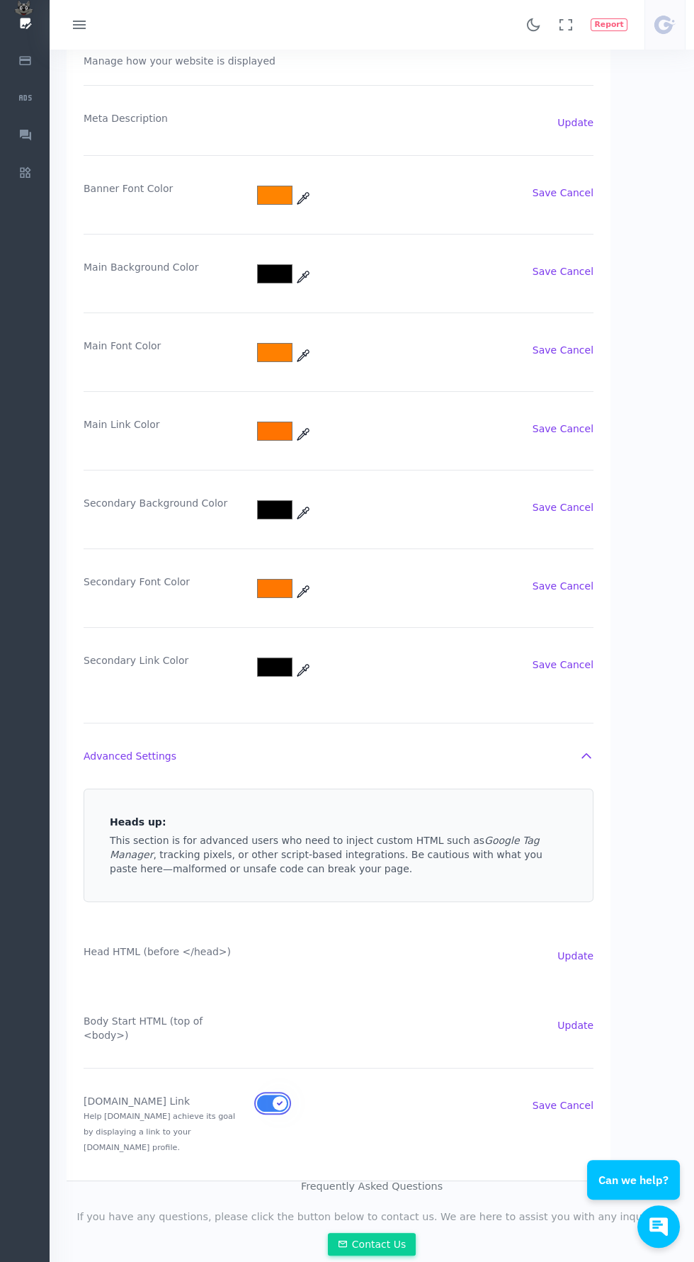
scroll to position [0, 0]
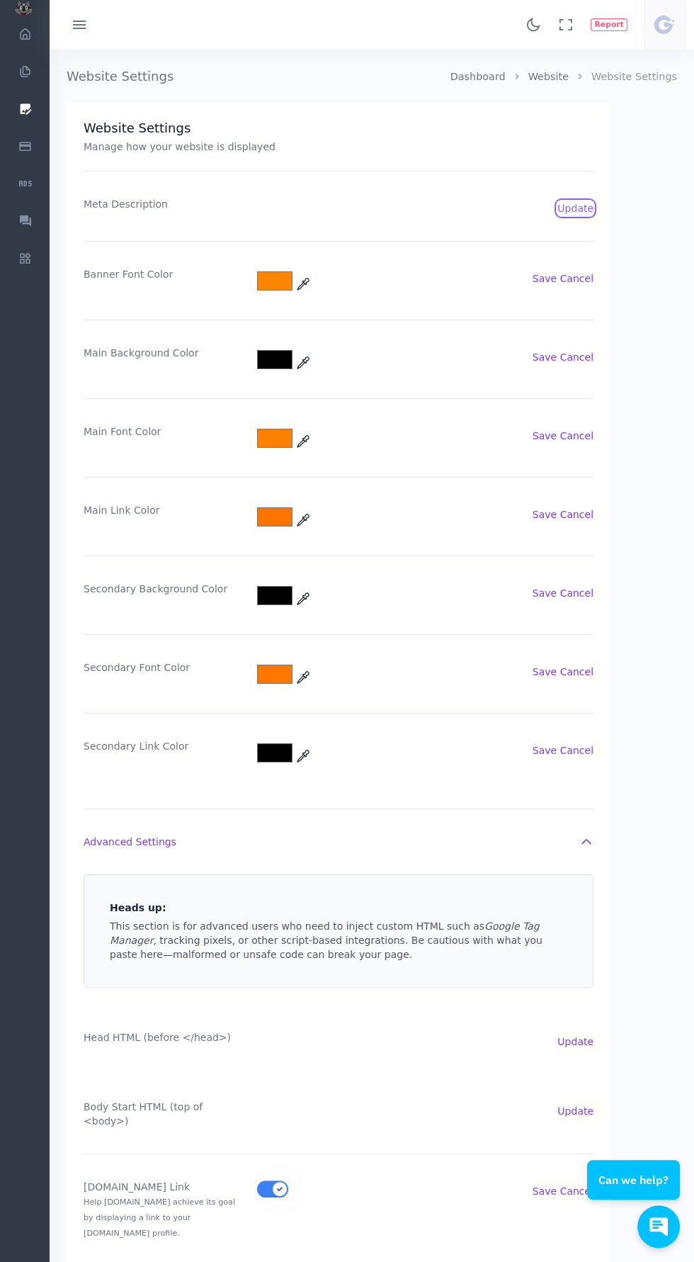
click at [570, 208] on button "Update" at bounding box center [576, 208] width 36 height 14
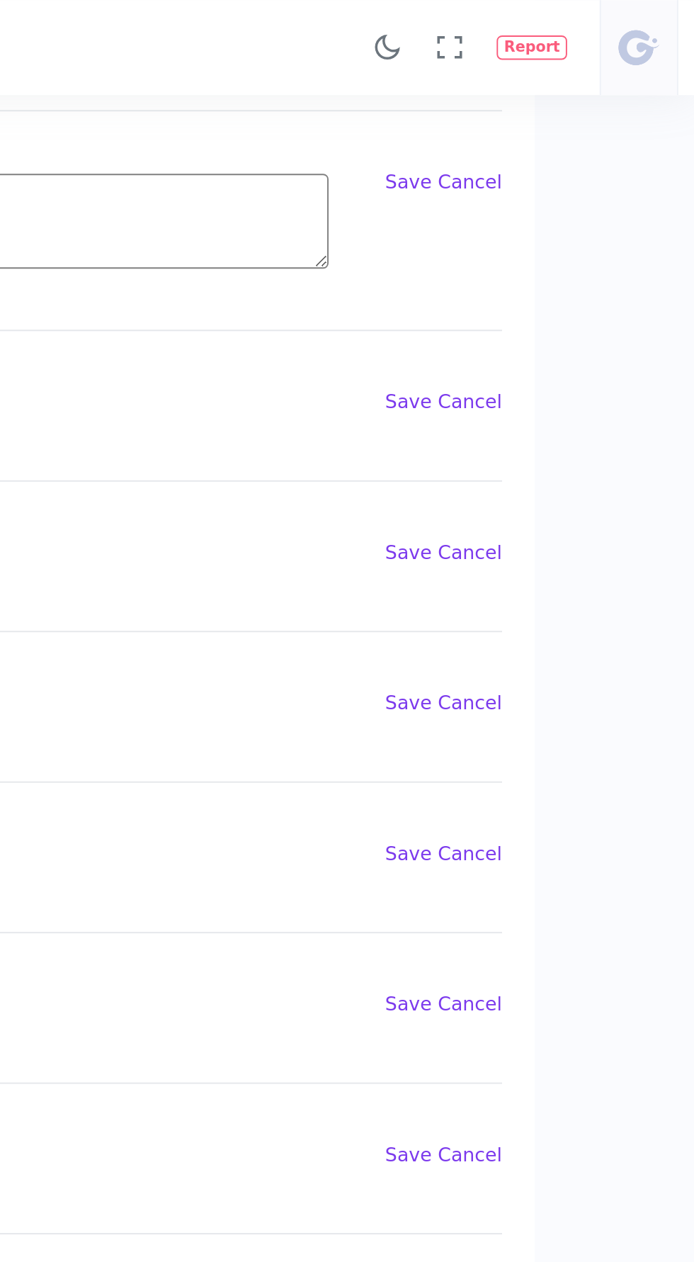
scroll to position [49, 0]
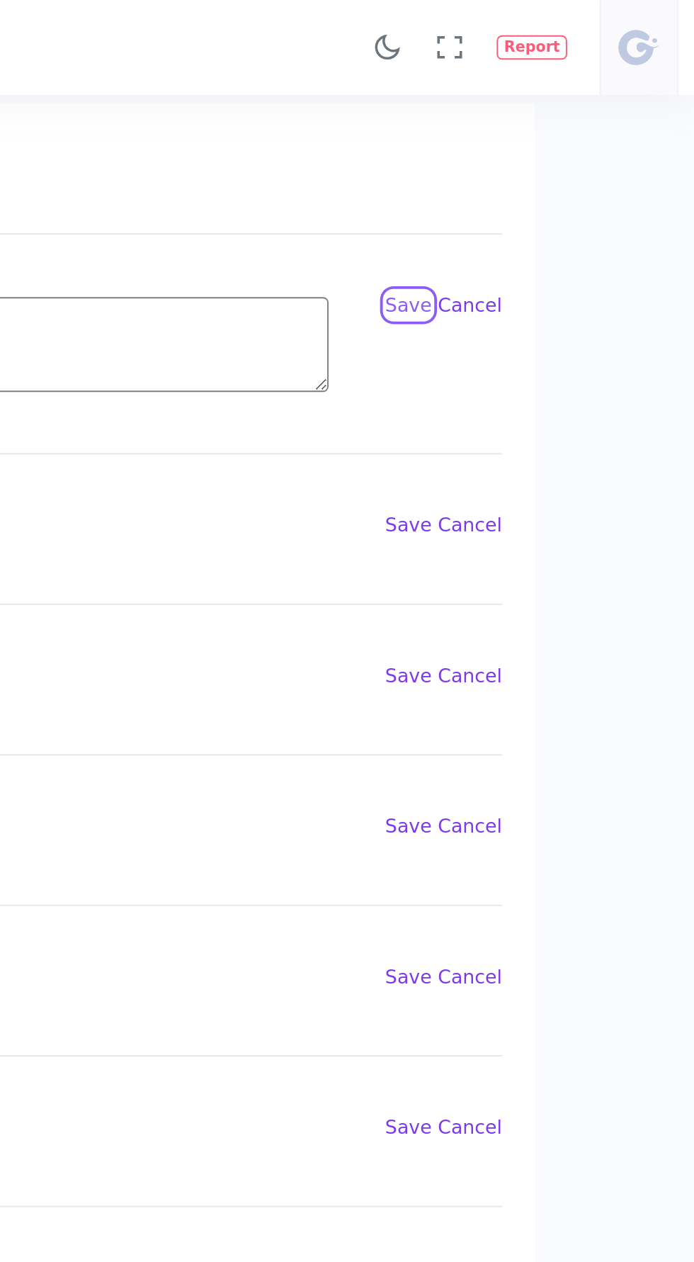
click at [547, 161] on button "Save" at bounding box center [545, 159] width 24 height 14
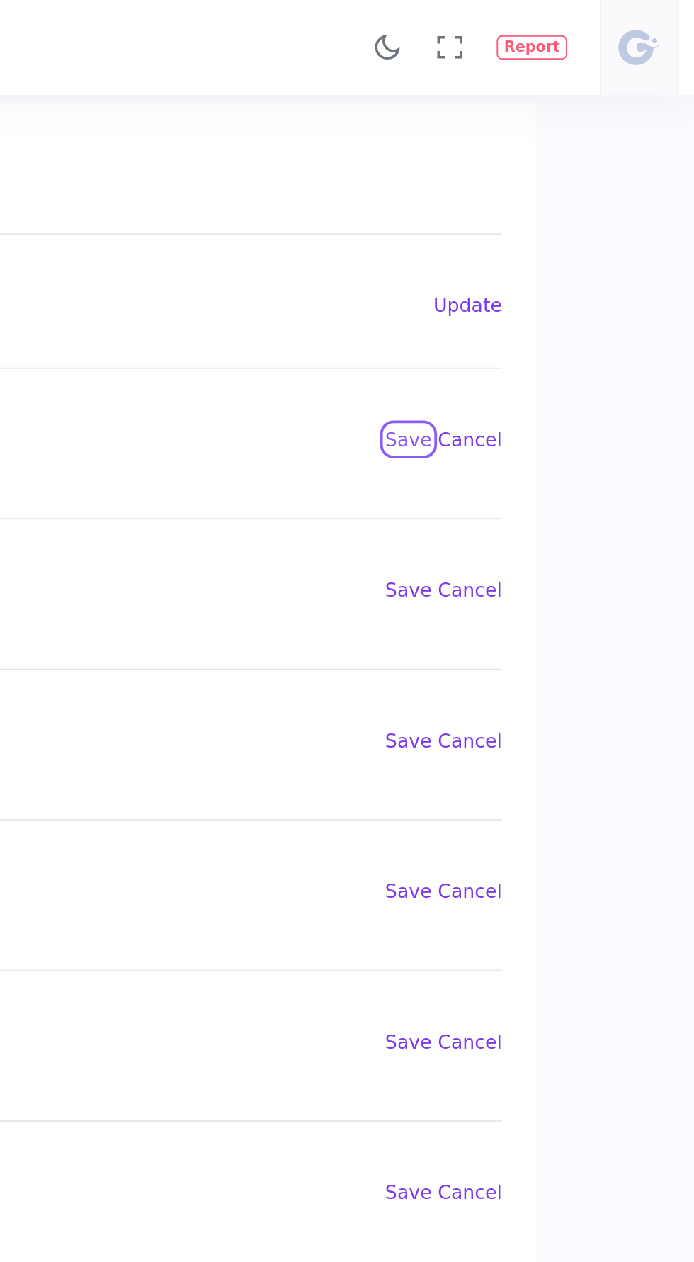
click at [544, 230] on button "Save" at bounding box center [545, 230] width 24 height 14
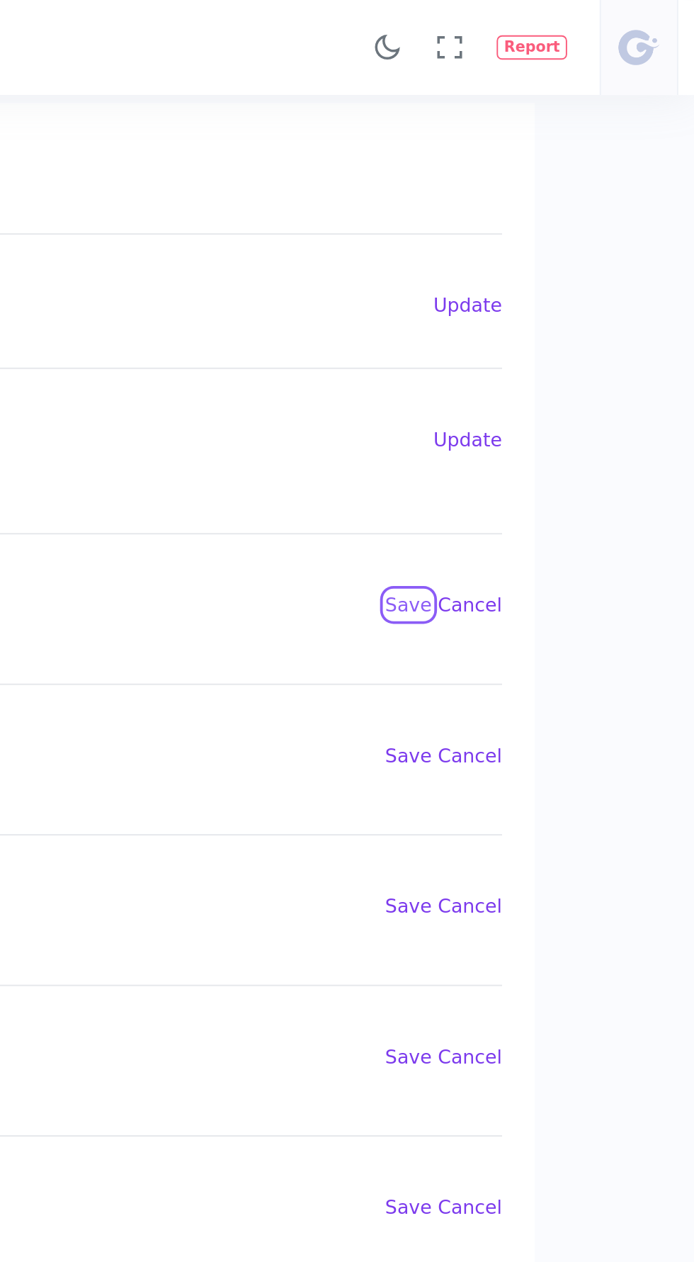
click at [547, 313] on button "Save" at bounding box center [545, 316] width 24 height 14
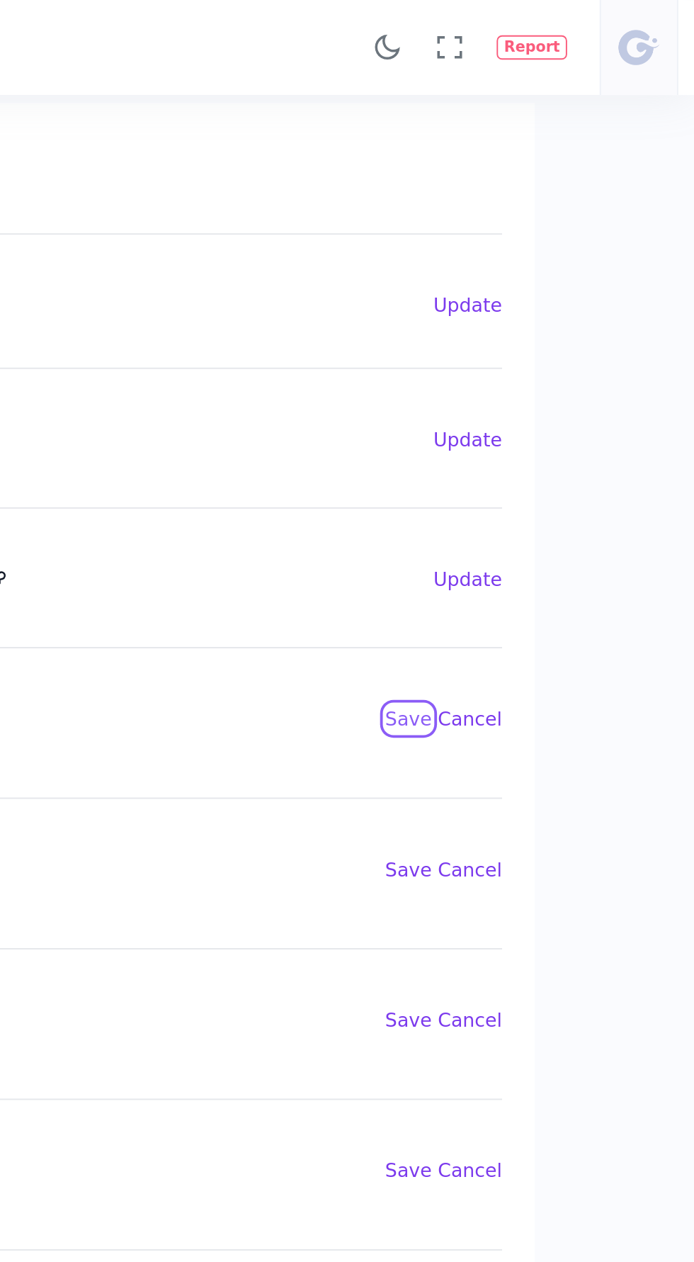
click at [546, 373] on button "Save" at bounding box center [545, 376] width 24 height 14
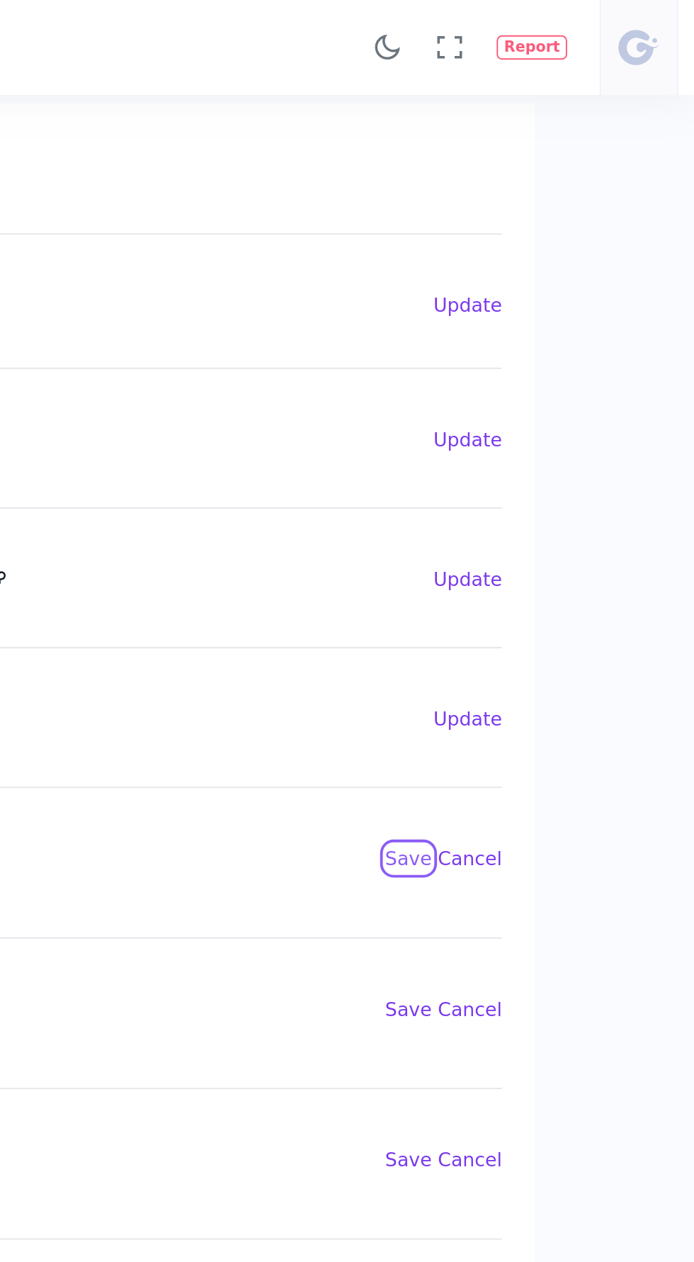
click at [549, 441] on button "Save" at bounding box center [545, 448] width 24 height 14
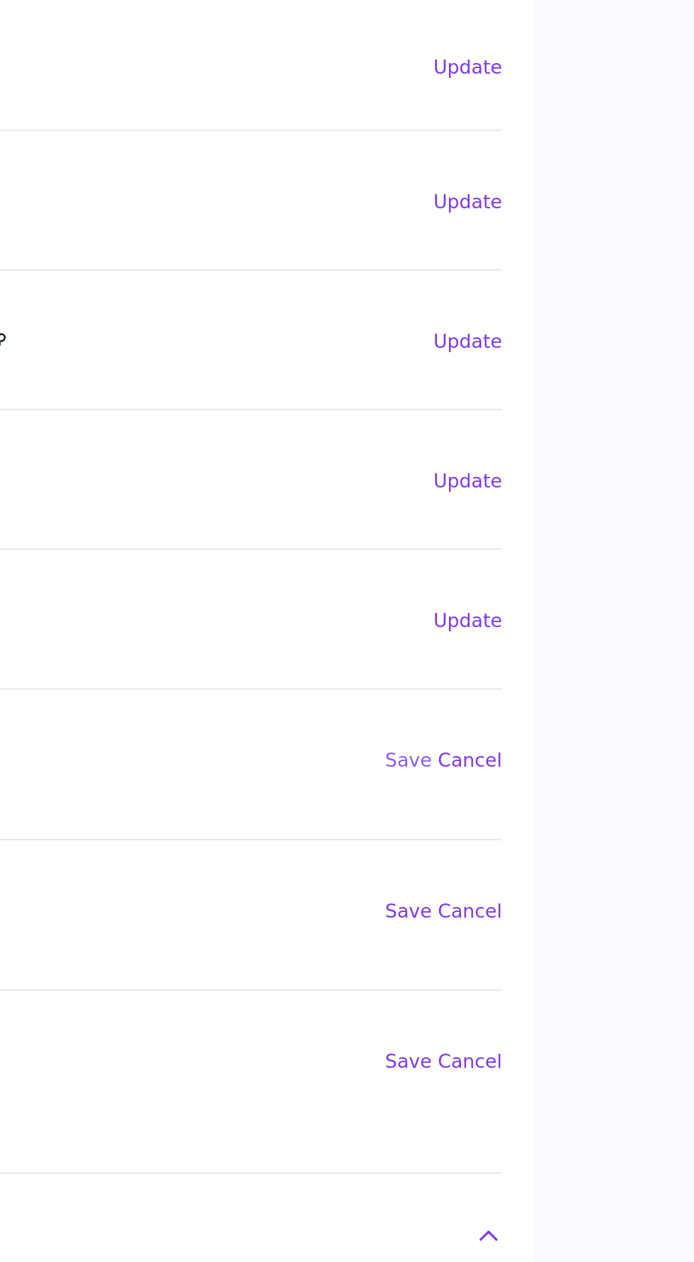
click at [546, 516] on button "Save" at bounding box center [545, 521] width 24 height 14
click at [541, 588] on button "Save" at bounding box center [545, 594] width 24 height 14
click at [547, 661] on button "Save" at bounding box center [545, 667] width 24 height 14
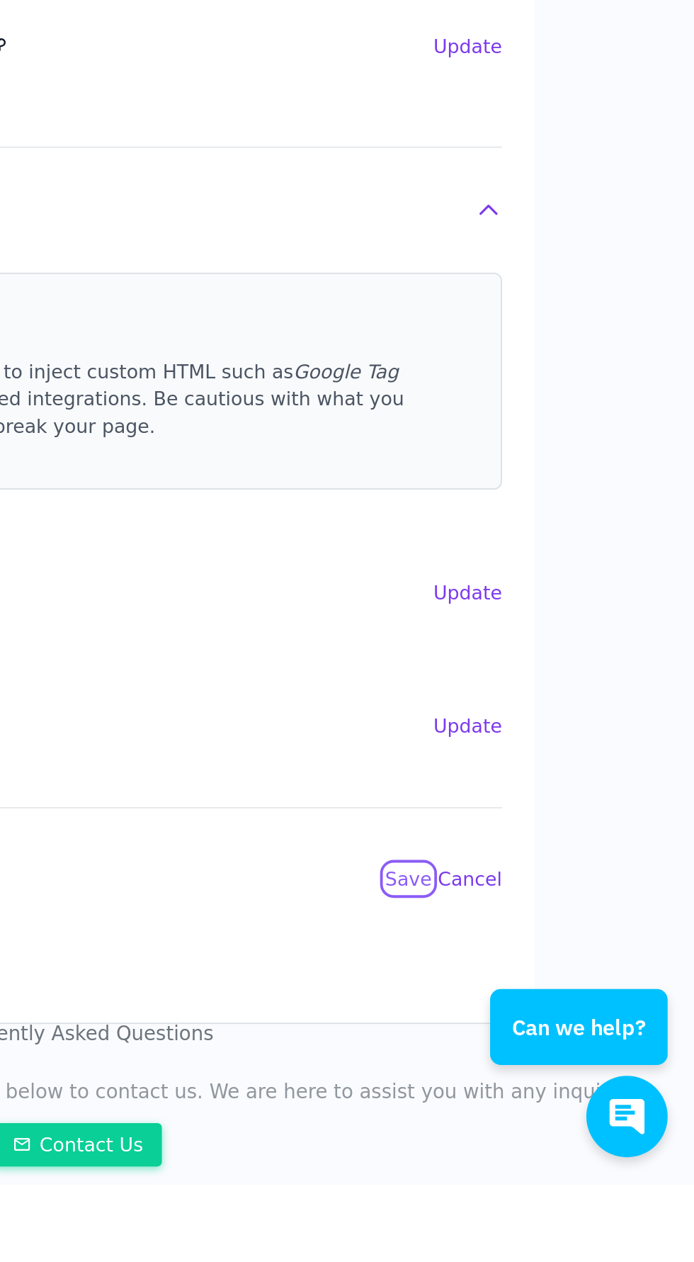
click at [543, 1096] on button "Save" at bounding box center [545, 1103] width 24 height 14
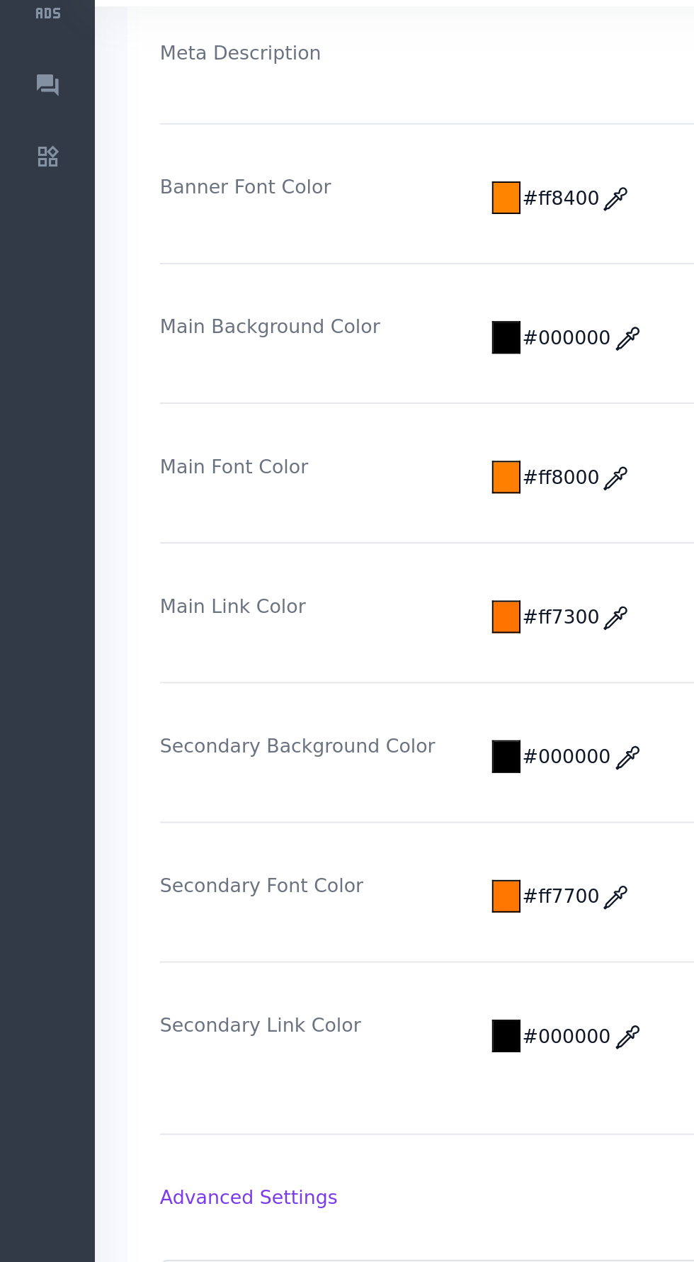
scroll to position [0, 0]
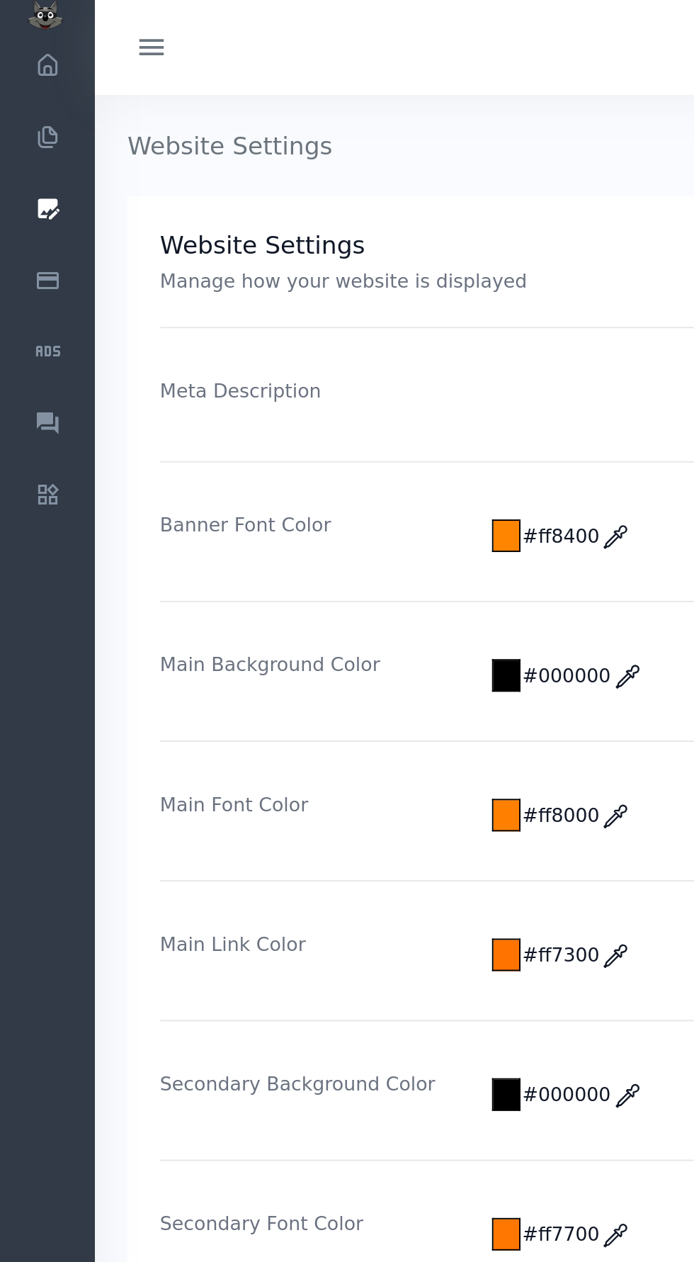
click at [72, 27] on icon at bounding box center [79, 26] width 17 height 20
click at [70, 25] on button at bounding box center [79, 25] width 43 height 26
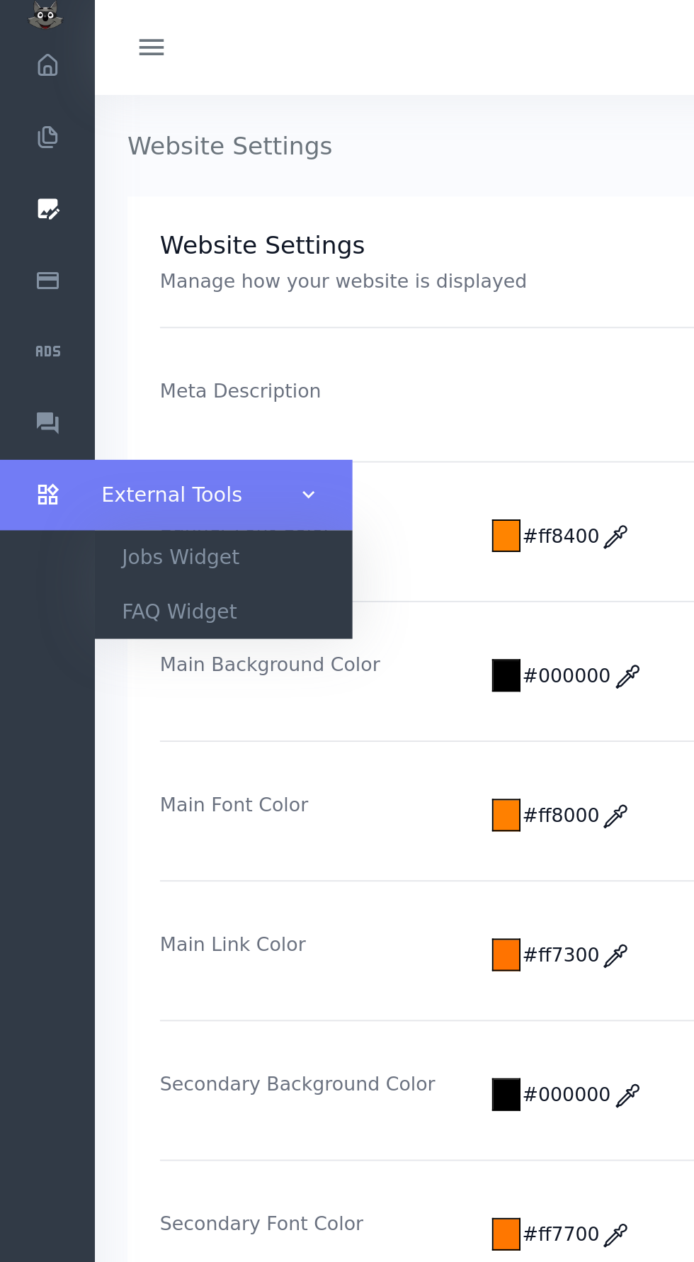
click at [26, 261] on icon "scrollable content" at bounding box center [24, 259] width 35 height 14
click at [162, 271] on link "External Tools" at bounding box center [92, 259] width 184 height 38
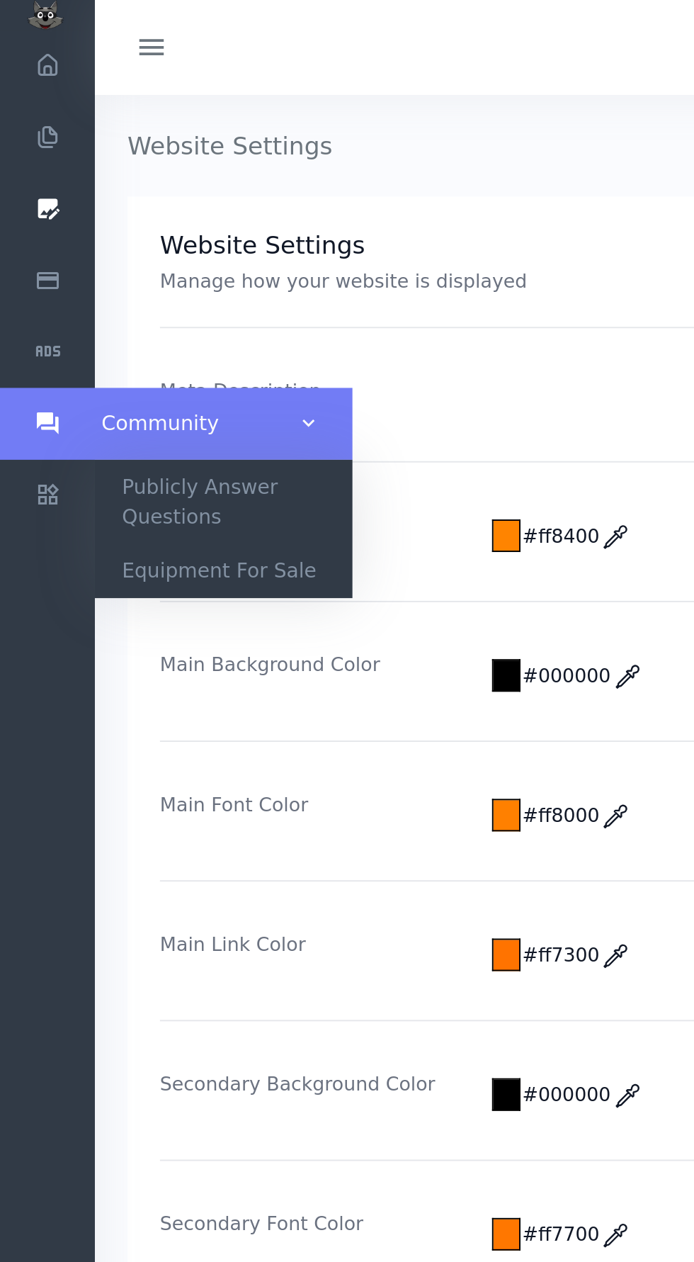
click at [27, 218] on icon "scrollable content" at bounding box center [24, 221] width 35 height 14
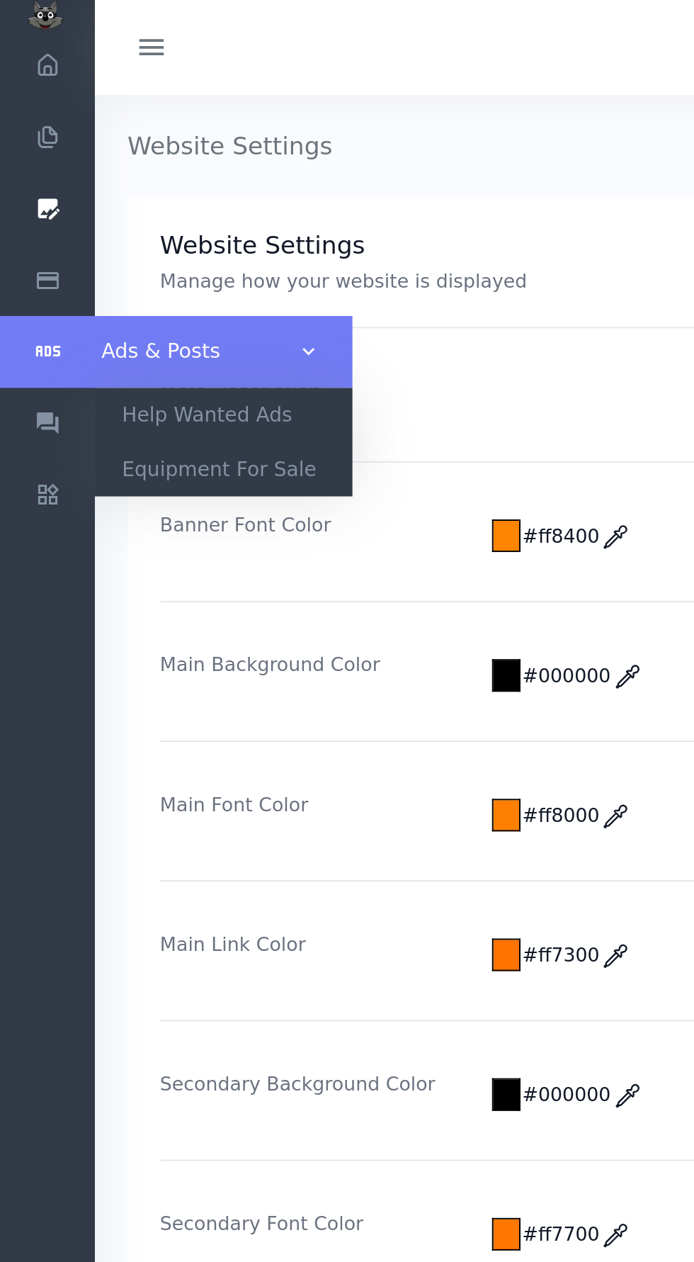
click at [28, 189] on icon "scrollable content" at bounding box center [24, 183] width 35 height 14
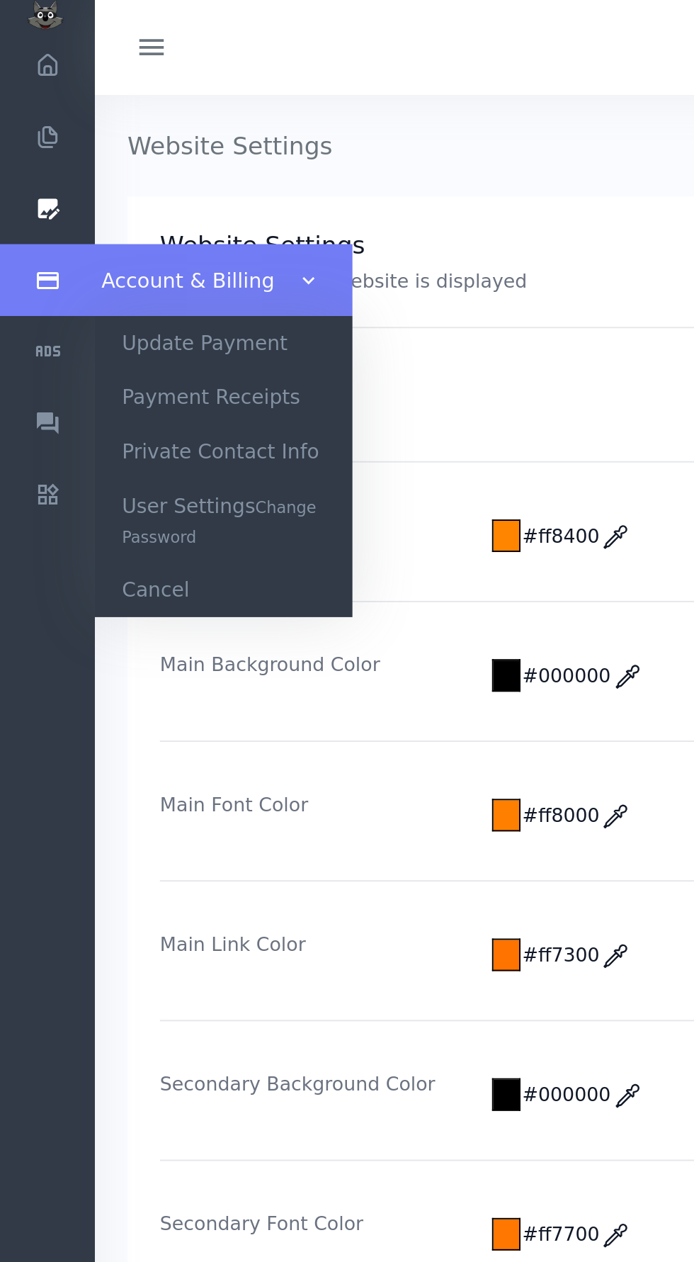
click at [30, 157] on link "Account & Billing" at bounding box center [92, 147] width 184 height 38
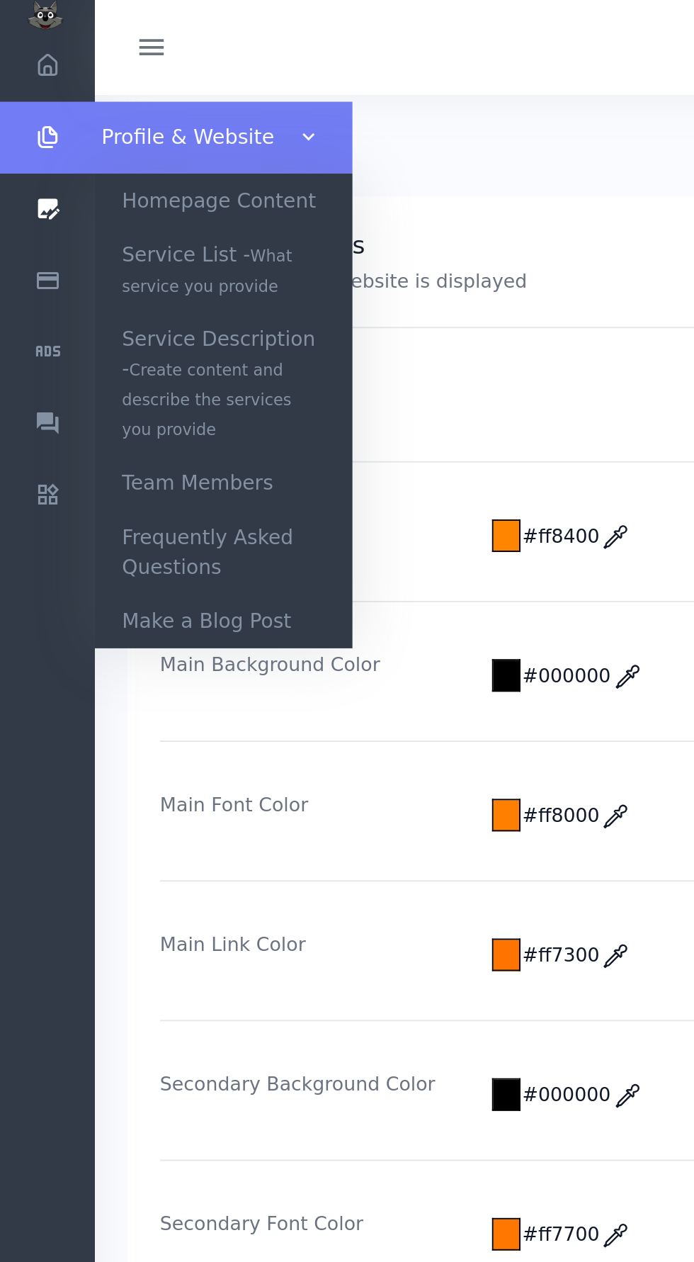
click at [21, 60] on link "Profile & Website" at bounding box center [92, 72] width 184 height 38
click at [31, 87] on link "Profile & Website" at bounding box center [92, 72] width 184 height 38
click at [141, 111] on link "Homepage Content" at bounding box center [117, 105] width 135 height 28
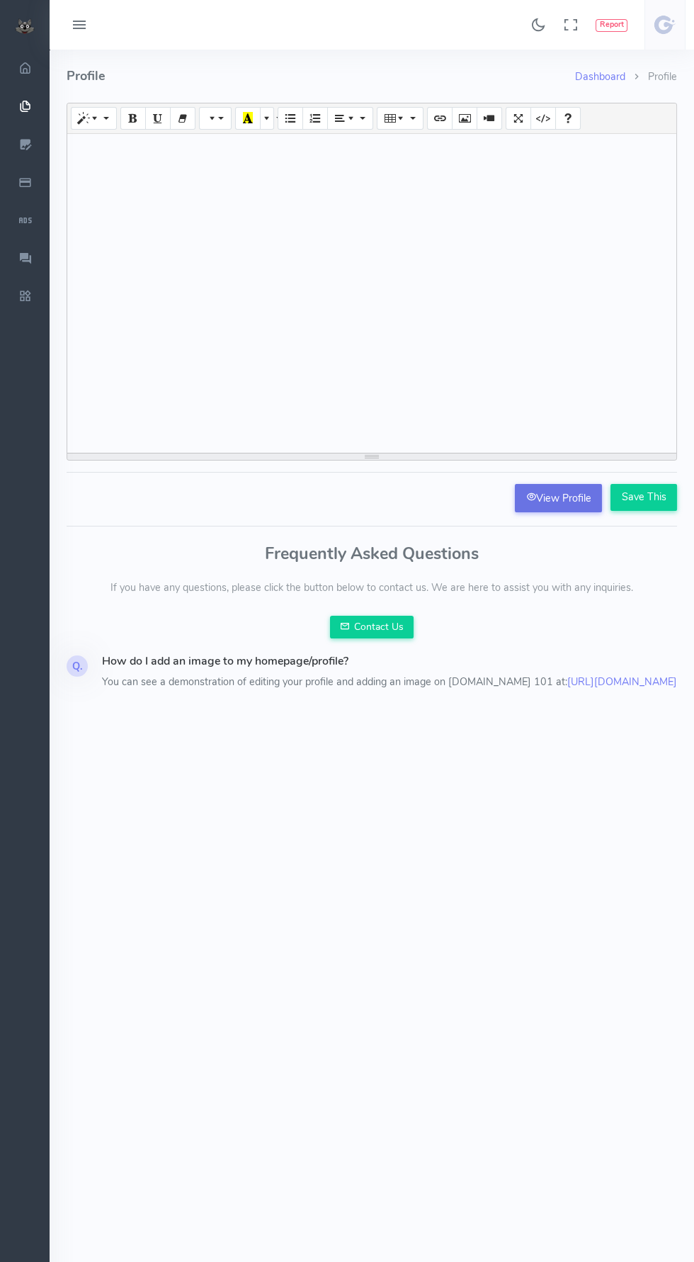
click at [561, 502] on link "View Profile" at bounding box center [558, 498] width 87 height 28
click at [568, 689] on link "https://info.towing.com/towing-101-customize-your-profile/" at bounding box center [623, 682] width 110 height 14
